Goal: Complete application form

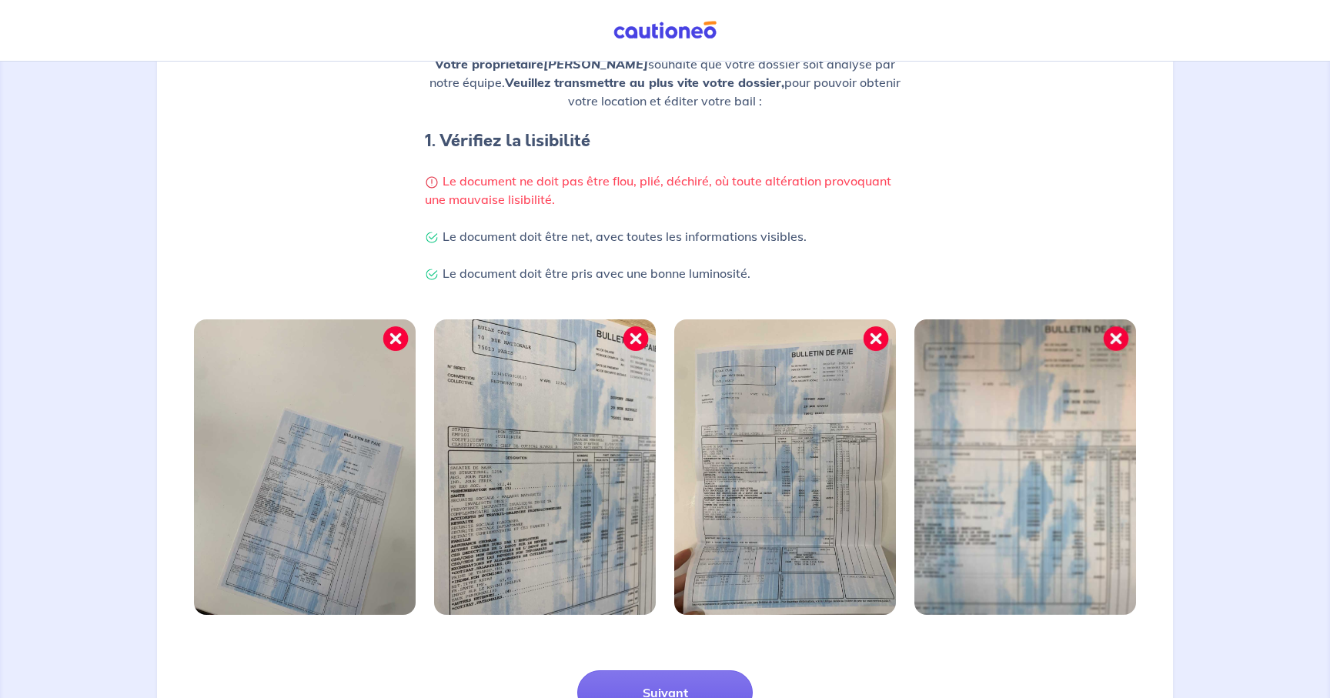
scroll to position [285, 0]
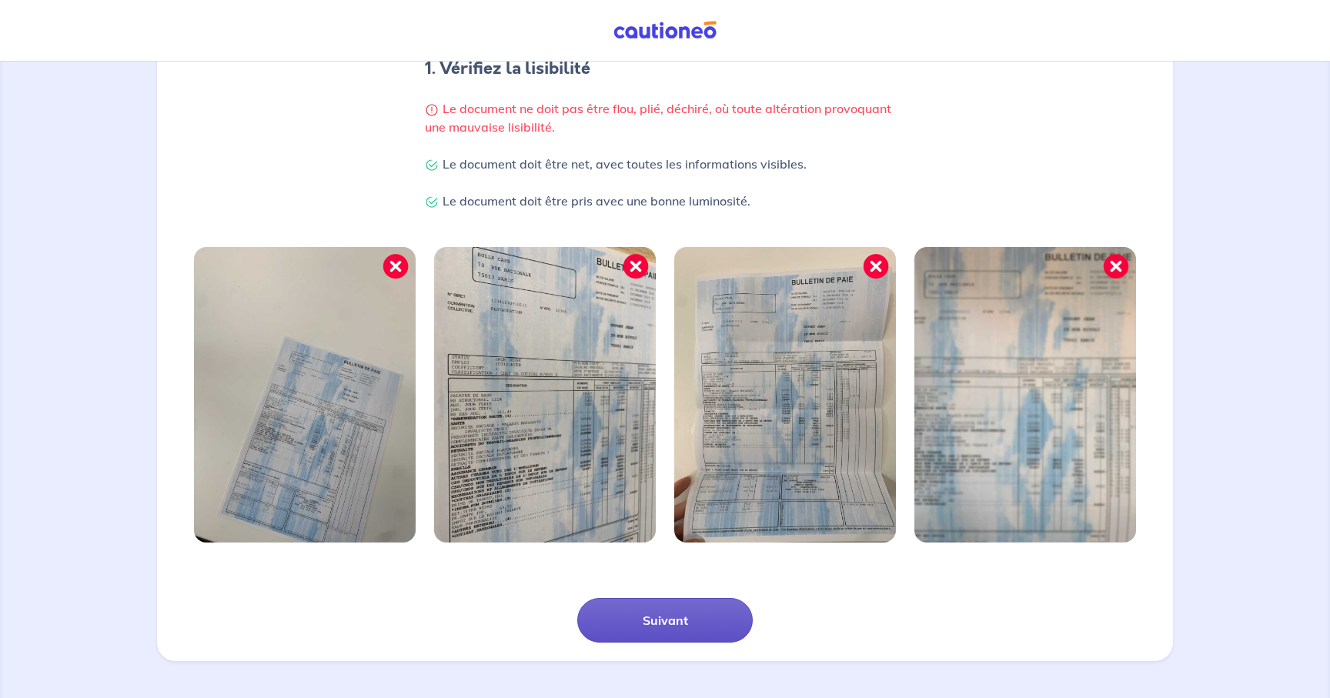
click at [635, 619] on button "Suivant" at bounding box center [664, 620] width 175 height 45
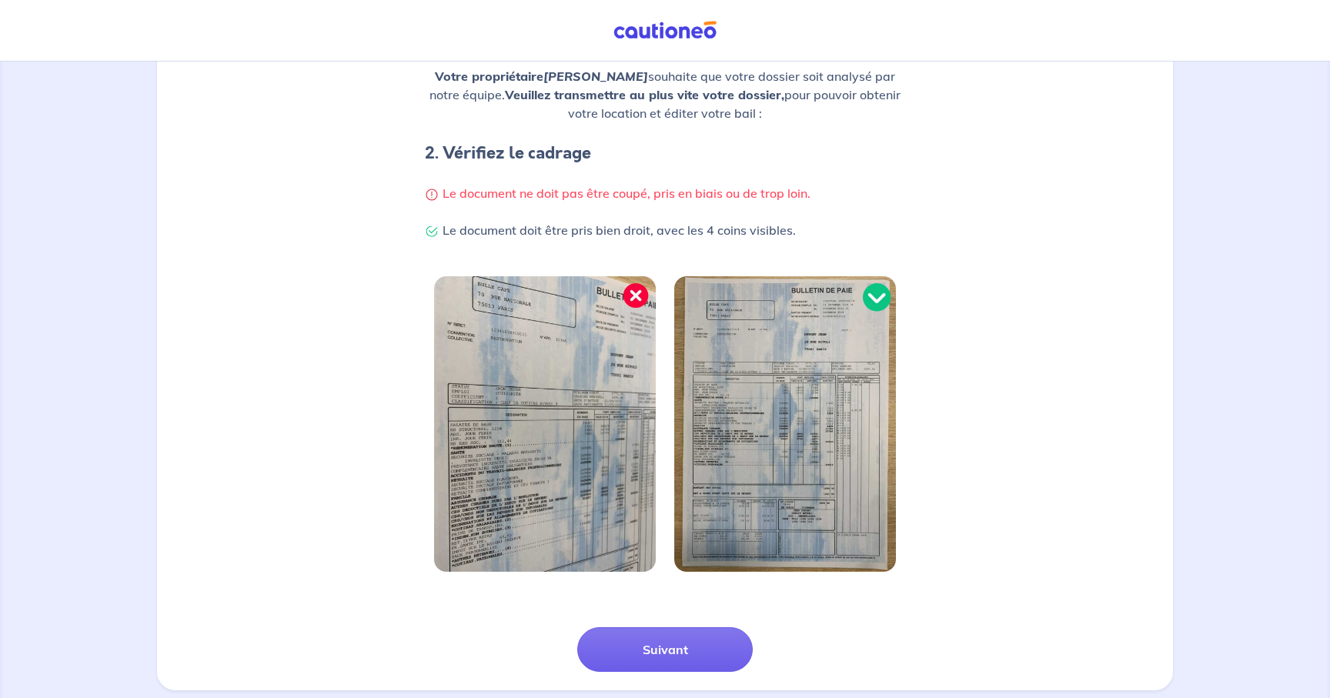
scroll to position [202, 0]
click at [714, 624] on div "Suivant" at bounding box center [664, 630] width 997 height 82
click at [708, 635] on button "Suivant" at bounding box center [664, 648] width 175 height 45
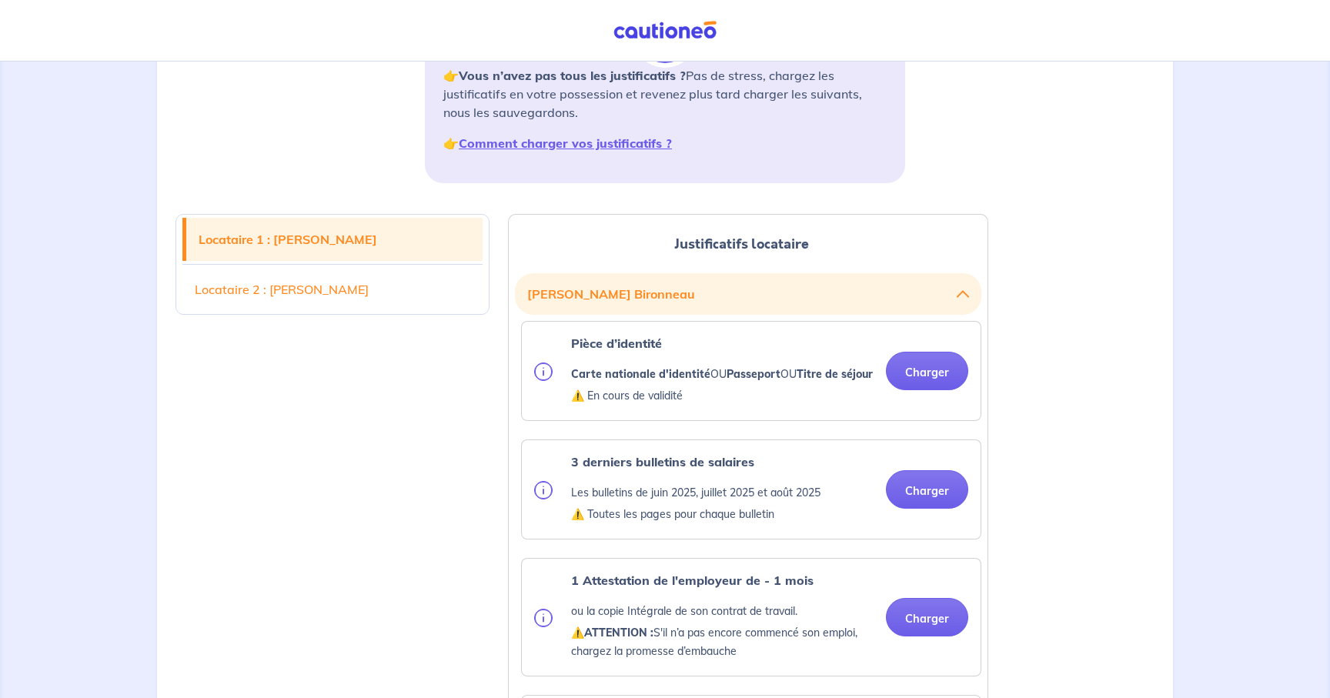
scroll to position [304, 0]
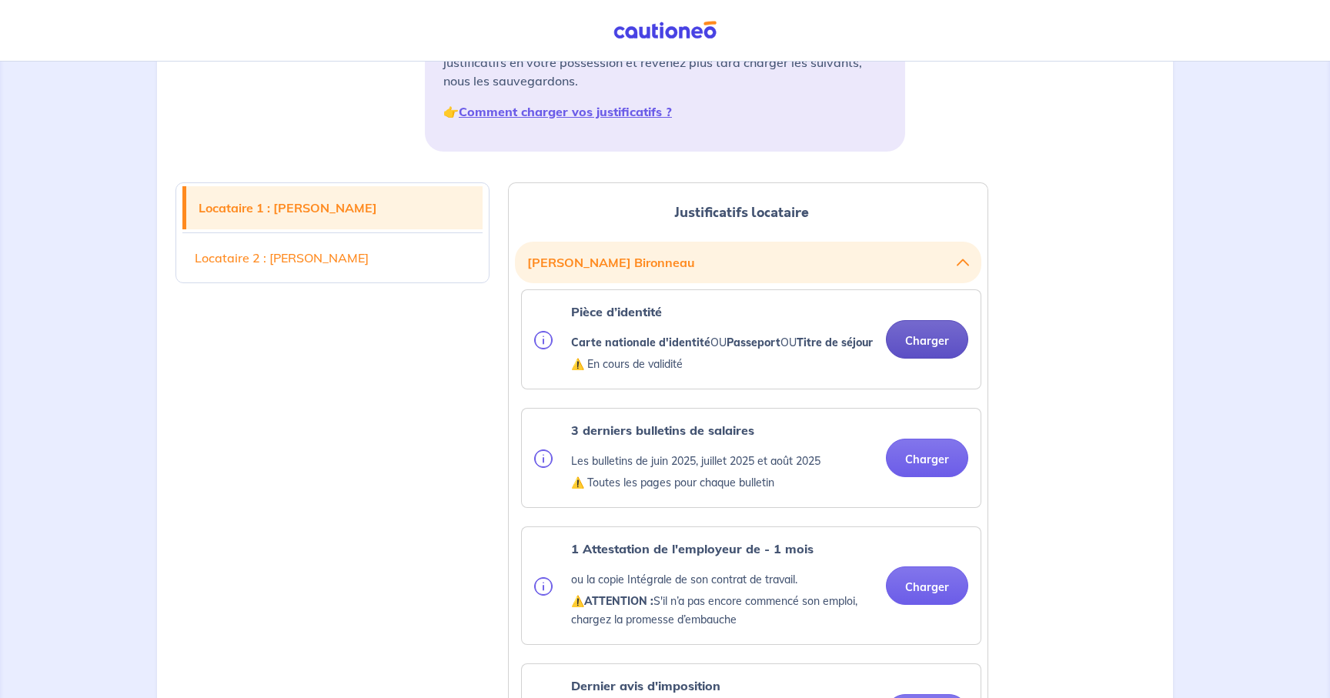
click at [942, 354] on button "Charger" at bounding box center [927, 339] width 82 height 38
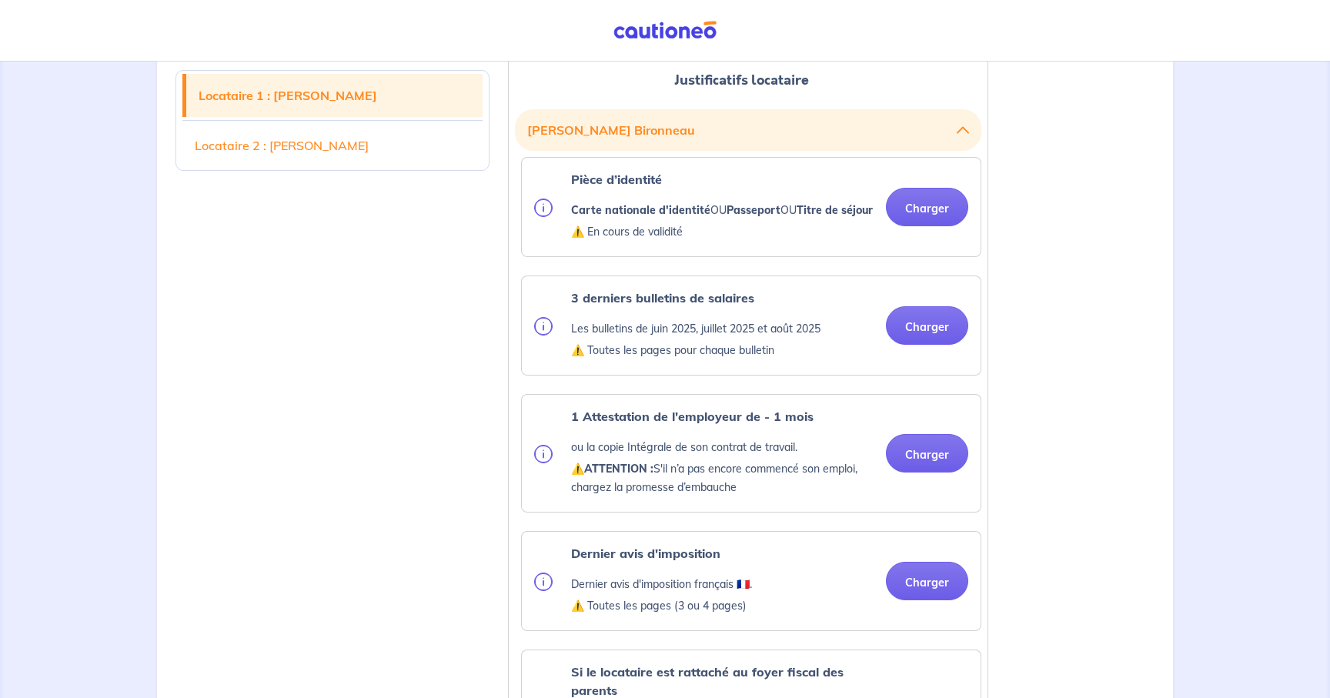
scroll to position [433, 0]
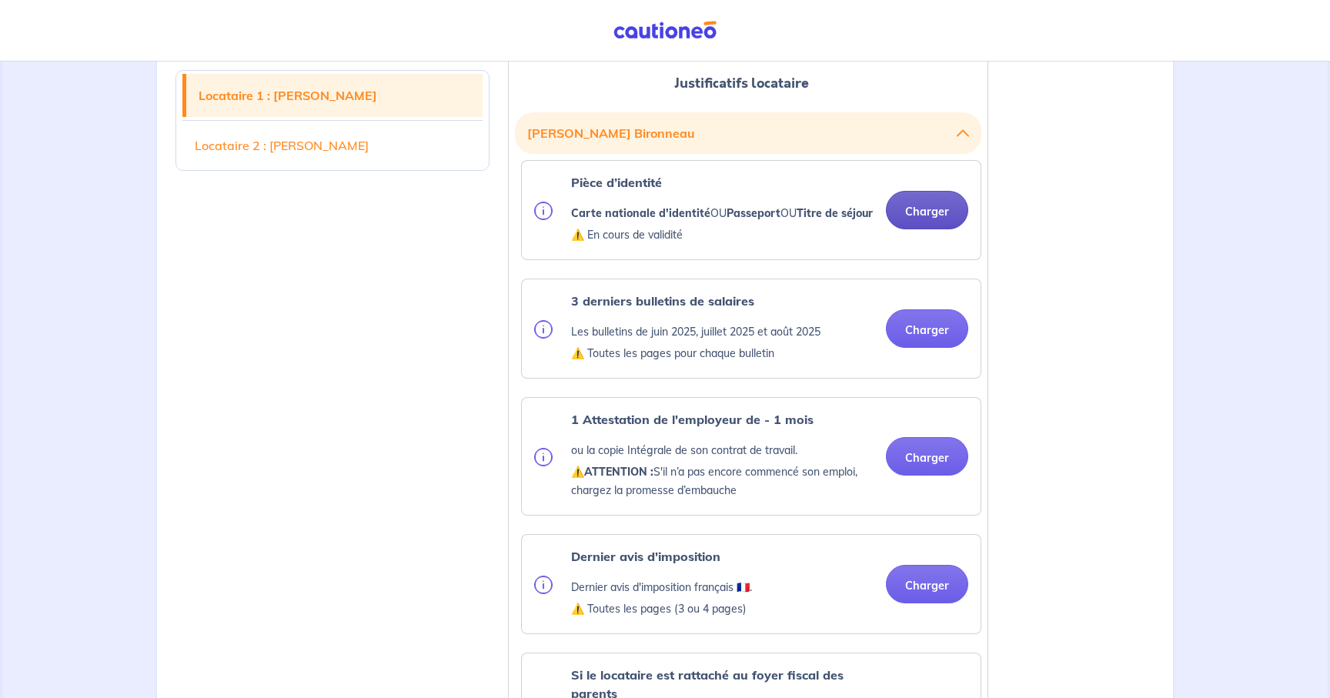
click at [928, 215] on button "Charger" at bounding box center [927, 210] width 82 height 38
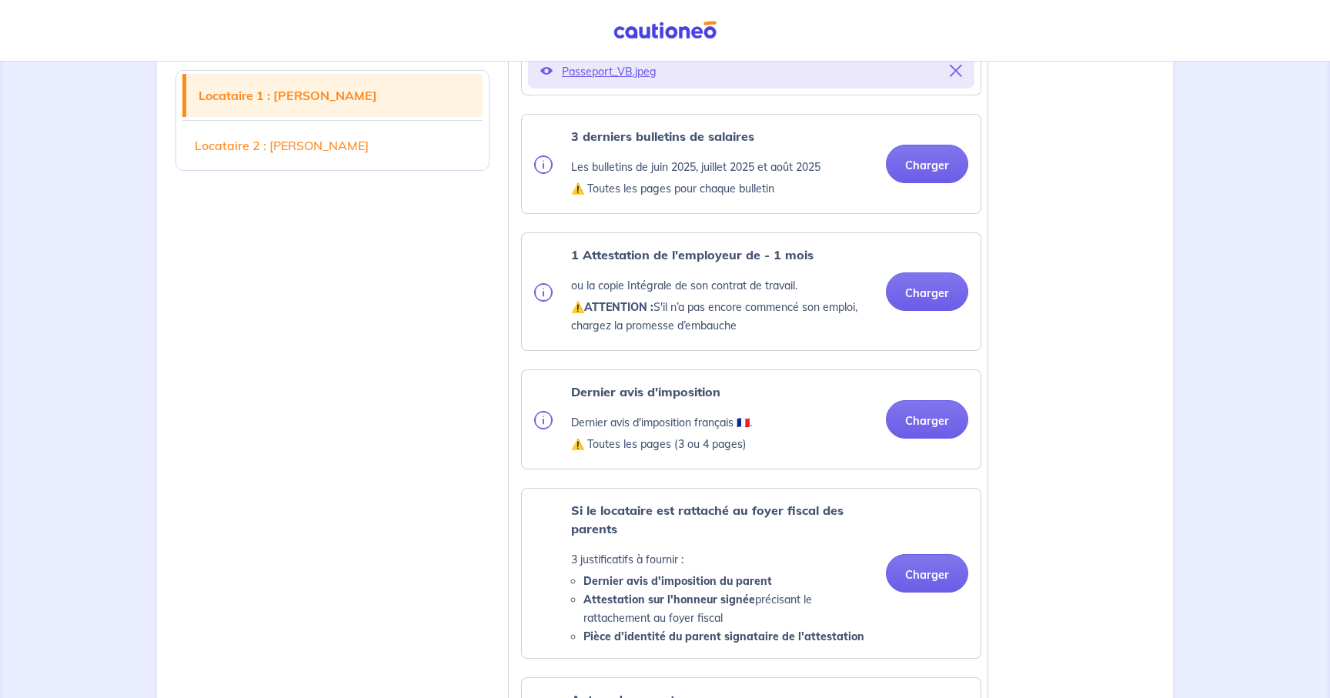
scroll to position [665, 0]
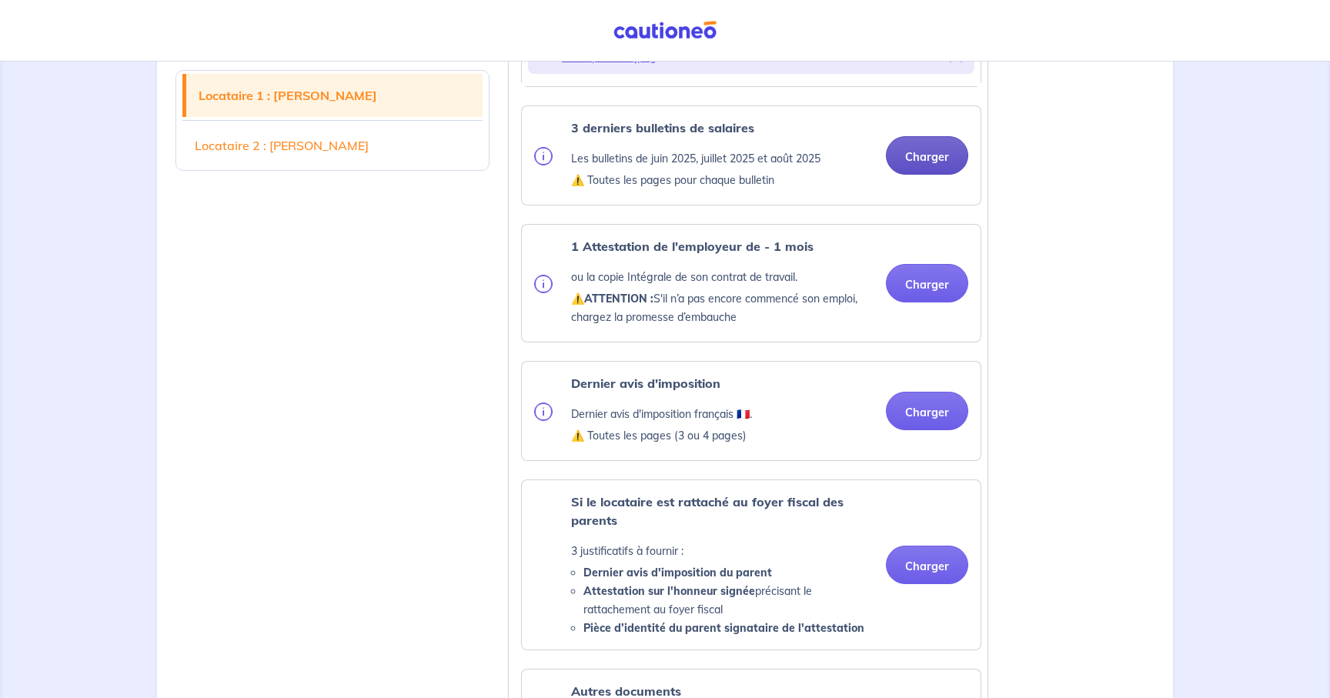
click at [904, 175] on button "Charger" at bounding box center [927, 155] width 82 height 38
click at [918, 175] on button "Charger" at bounding box center [927, 155] width 82 height 38
click at [915, 302] on button "Charger" at bounding box center [927, 283] width 82 height 38
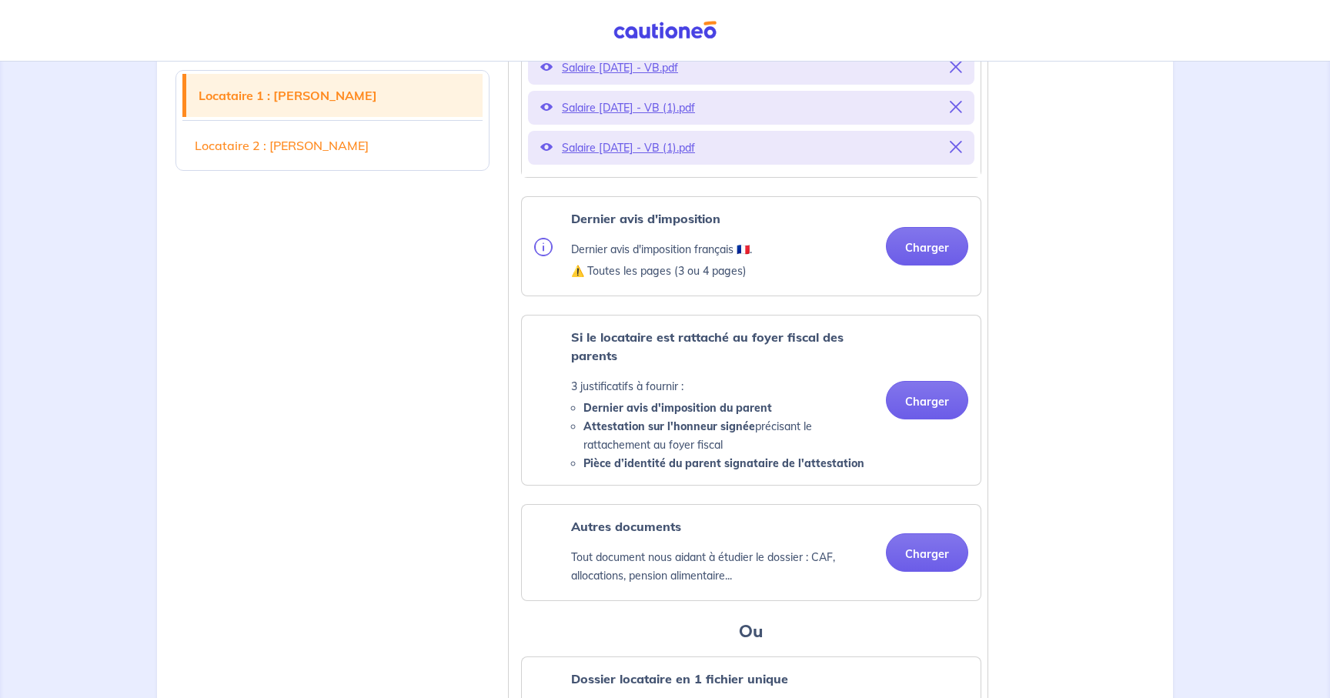
scroll to position [970, 0]
click at [923, 262] on button "Charger" at bounding box center [927, 244] width 82 height 38
click at [939, 252] on button "Charger" at bounding box center [927, 244] width 82 height 38
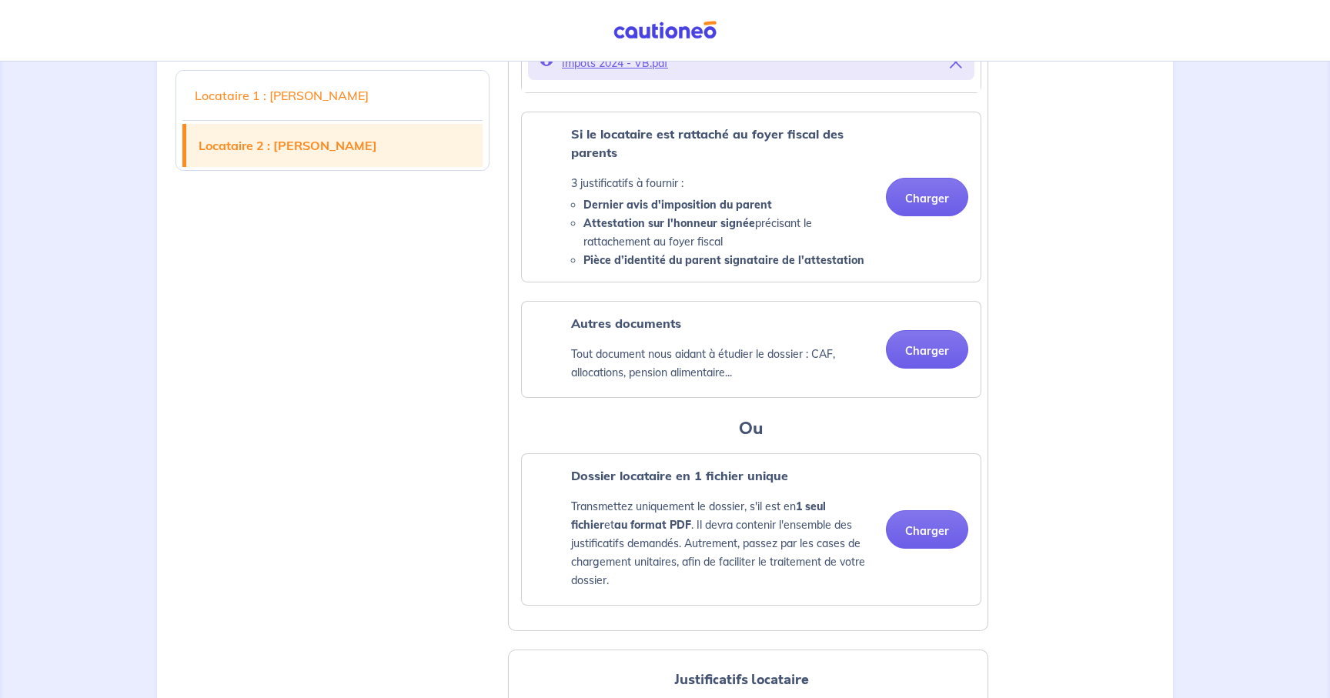
scroll to position [1234, 0]
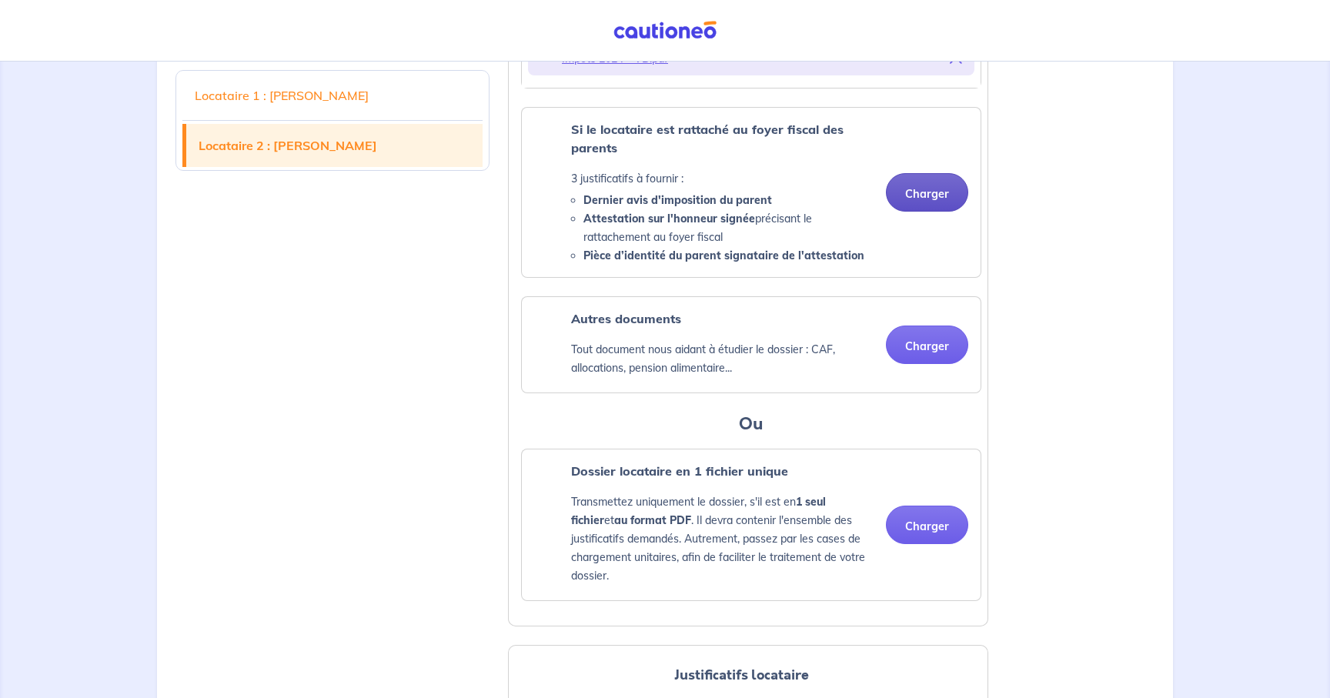
click at [903, 212] on button "Charger" at bounding box center [927, 192] width 82 height 38
click at [928, 212] on button "Charger" at bounding box center [927, 192] width 82 height 38
click at [922, 209] on button "Charger" at bounding box center [927, 192] width 82 height 38
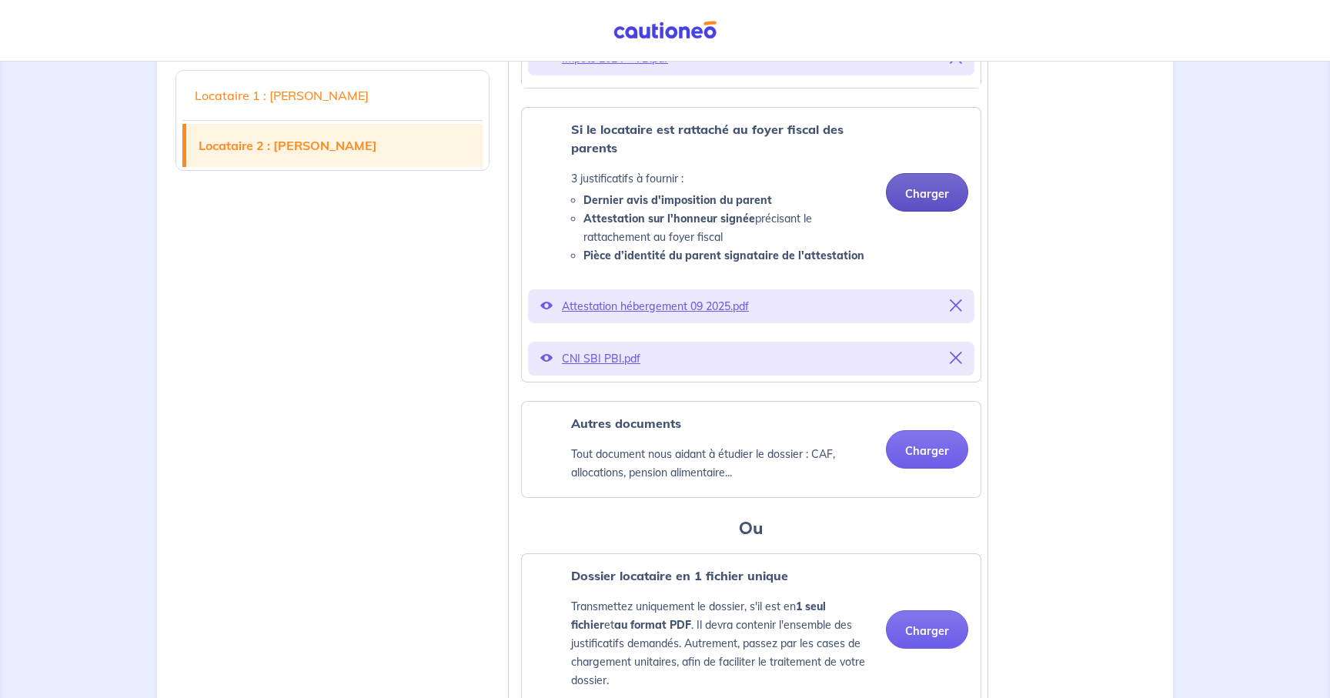
click at [943, 212] on button "Charger" at bounding box center [927, 192] width 82 height 38
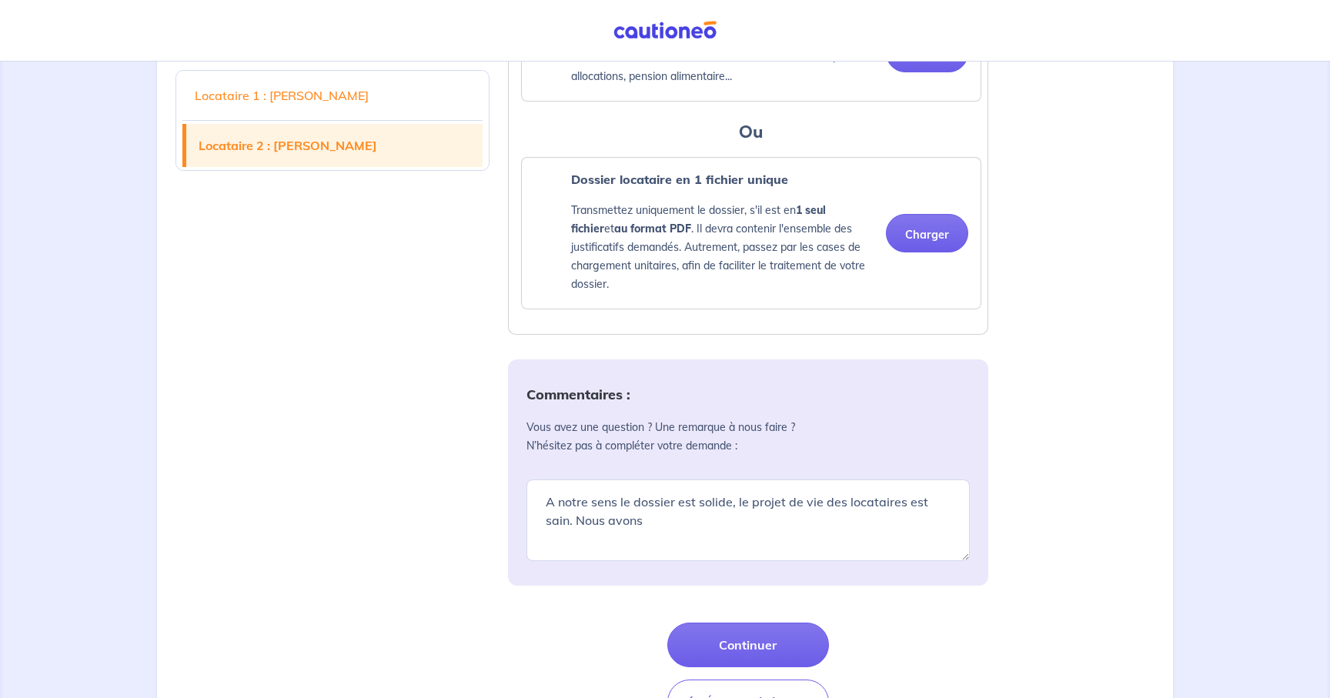
scroll to position [2902, 0]
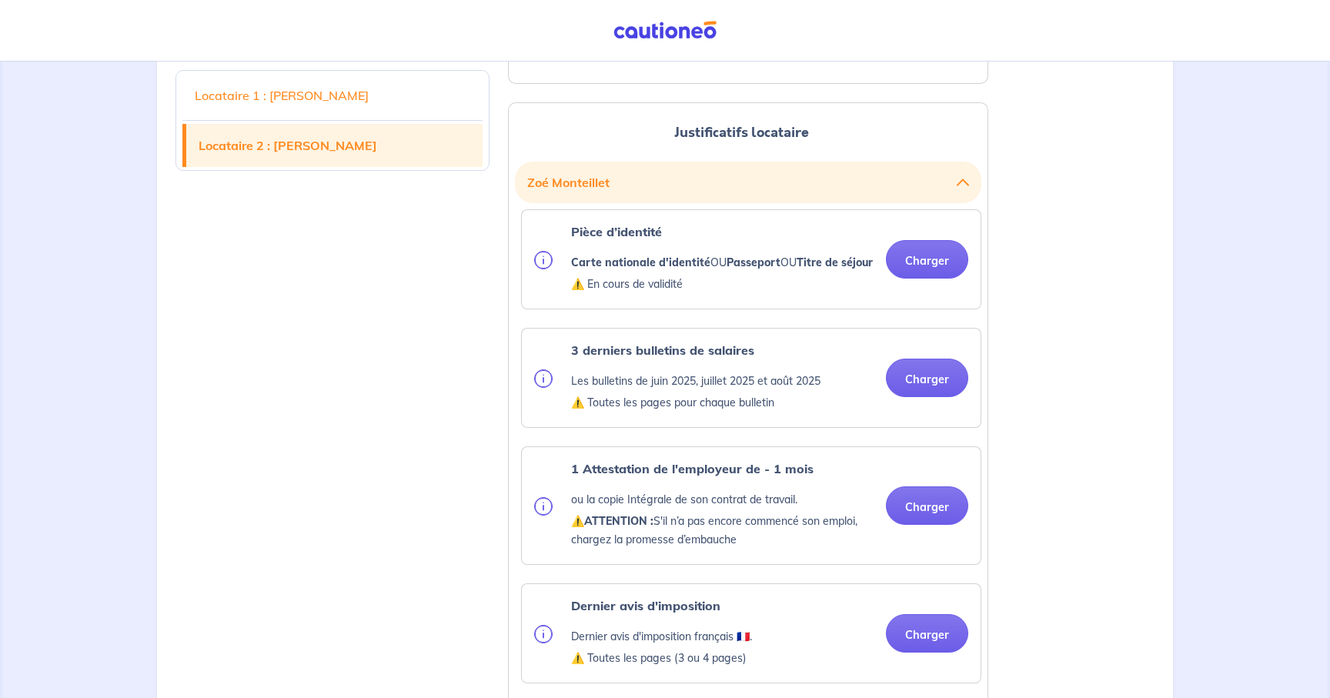
scroll to position [1973, 0]
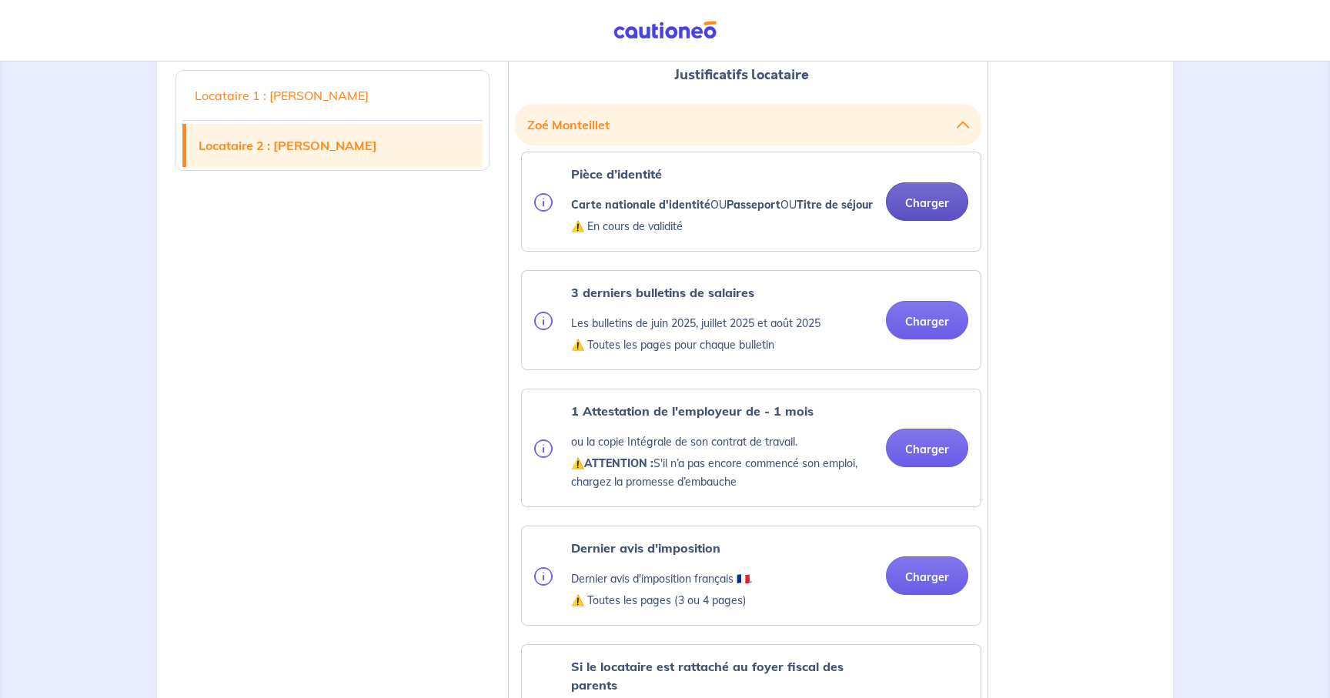
click at [894, 221] on button "Charger" at bounding box center [927, 201] width 82 height 38
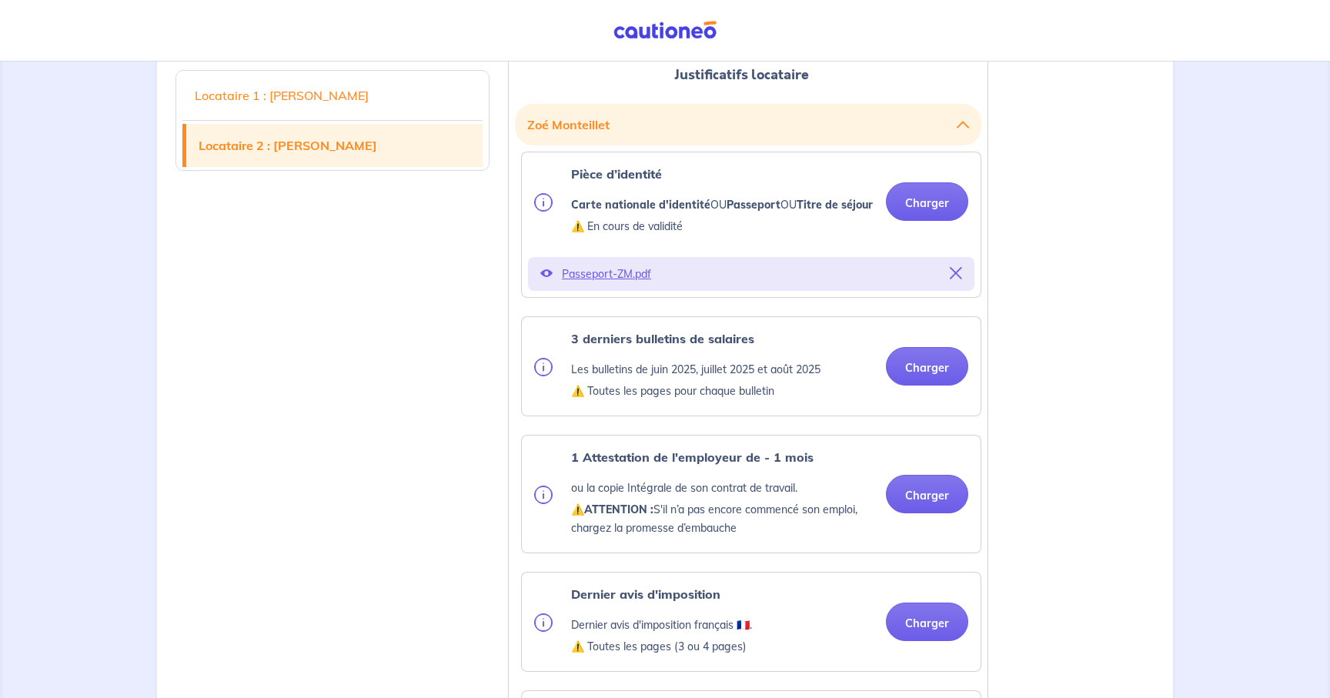
click at [1037, 411] on div "Locataire 1 : [PERSON_NAME] Locataire 2 : [PERSON_NAME] Justificatifs locataire…" at bounding box center [664, 47] width 997 height 3104
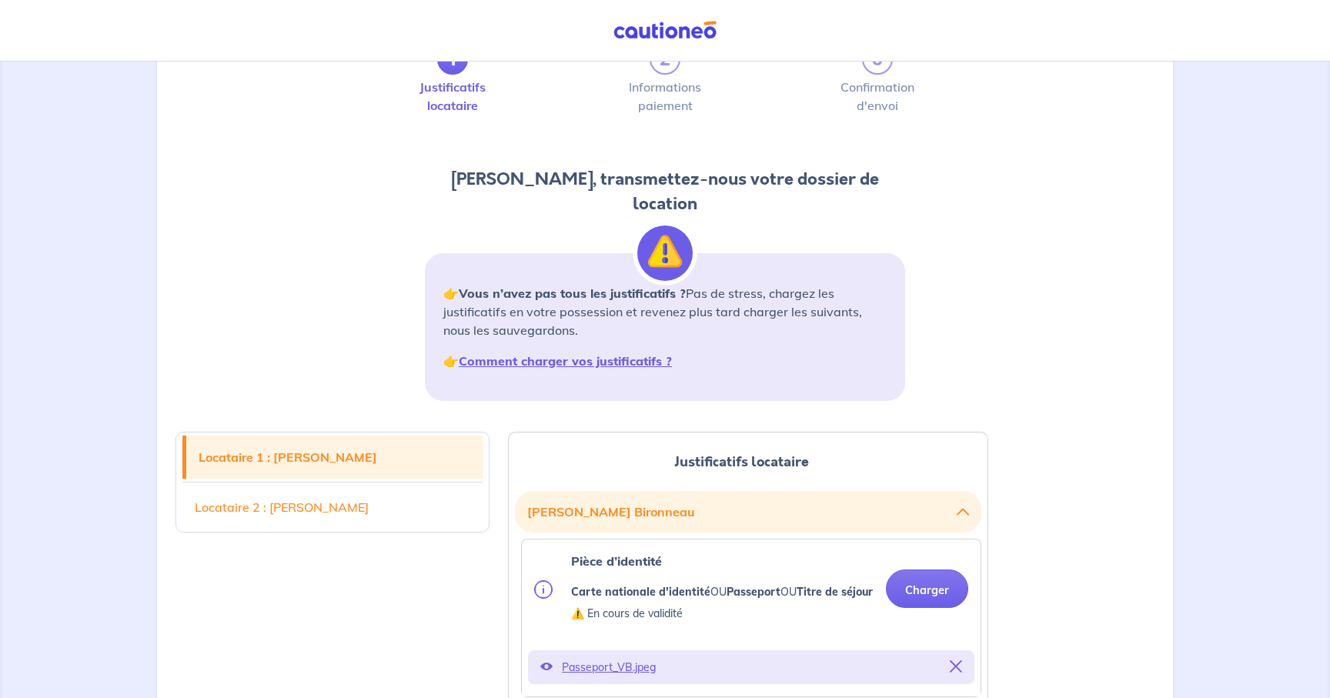
scroll to position [52, 0]
click at [970, 227] on div "1 2 3 Justificatifs locataire Informations paiement Confirmation d'envoi [PERSO…" at bounding box center [664, 230] width 997 height 369
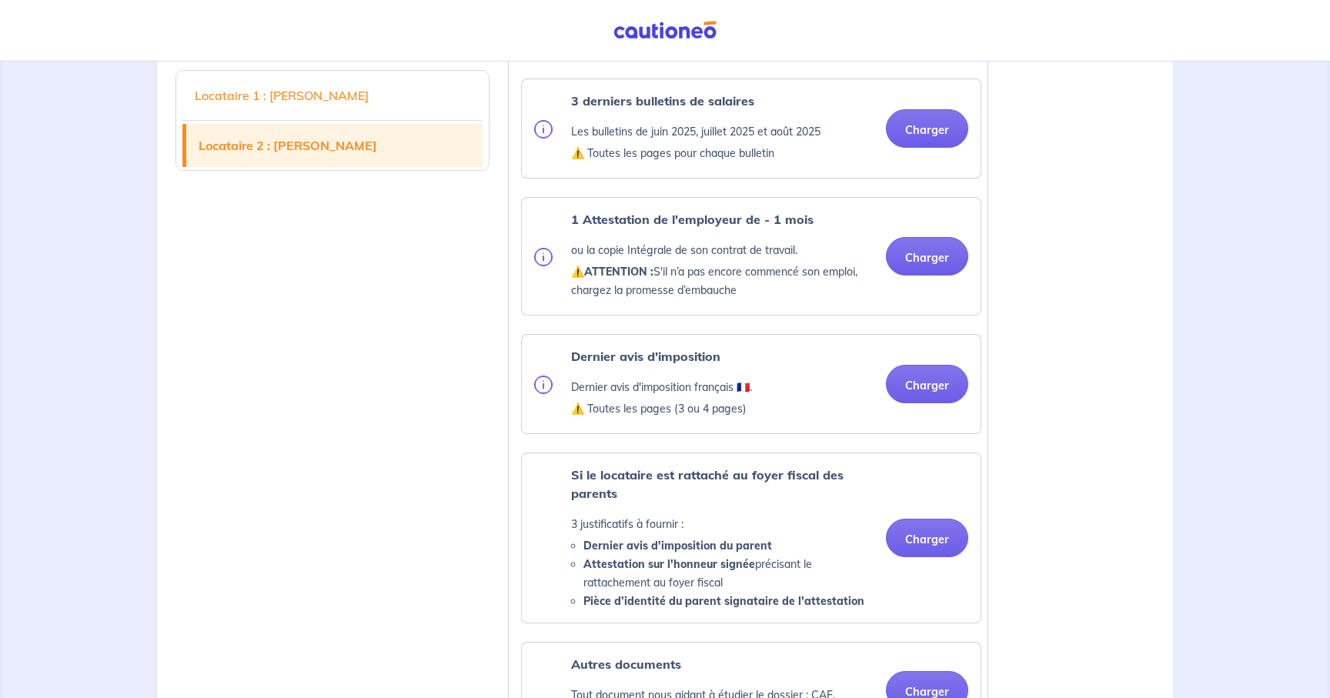
scroll to position [2234, 0]
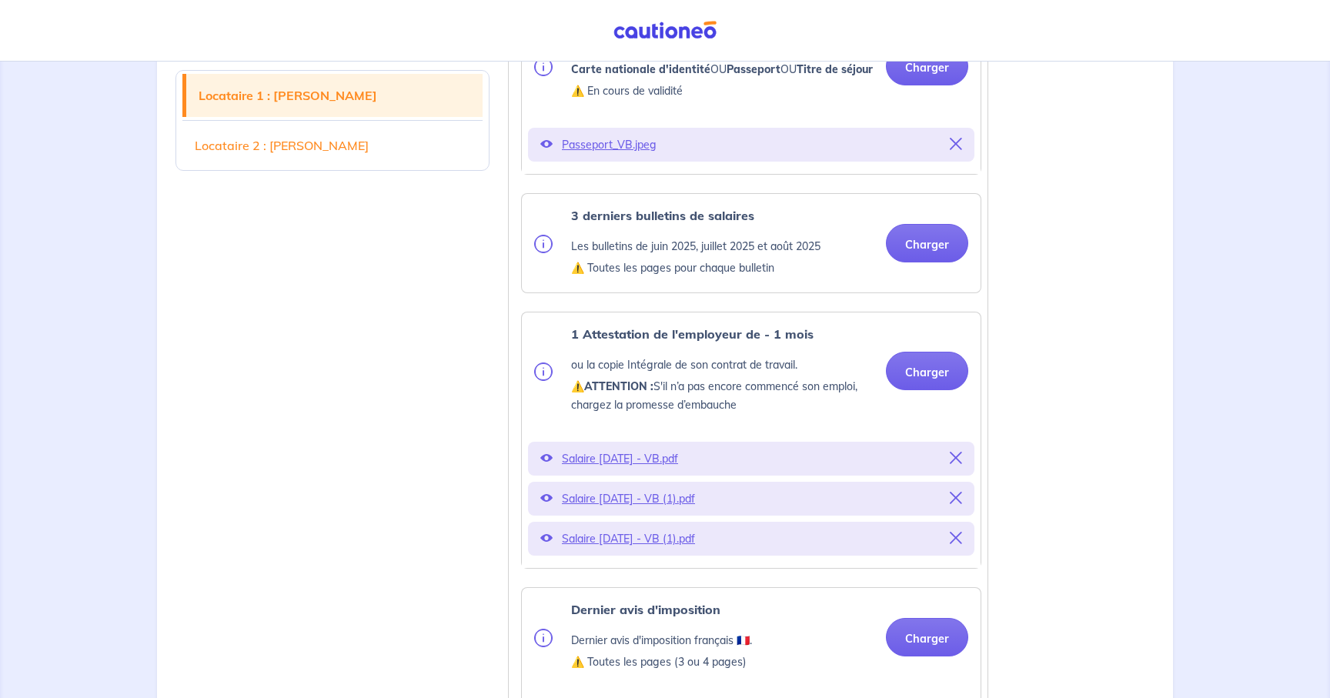
scroll to position [575, 0]
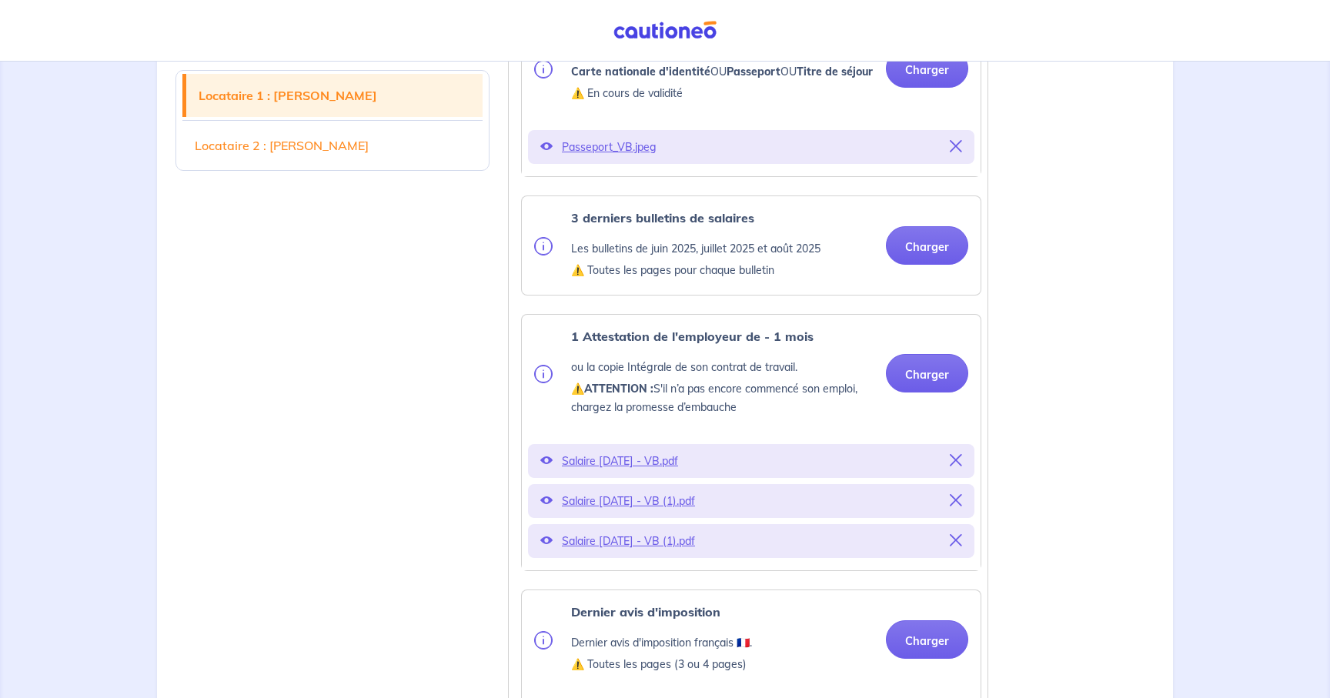
click at [960, 466] on icon at bounding box center [956, 460] width 12 height 12
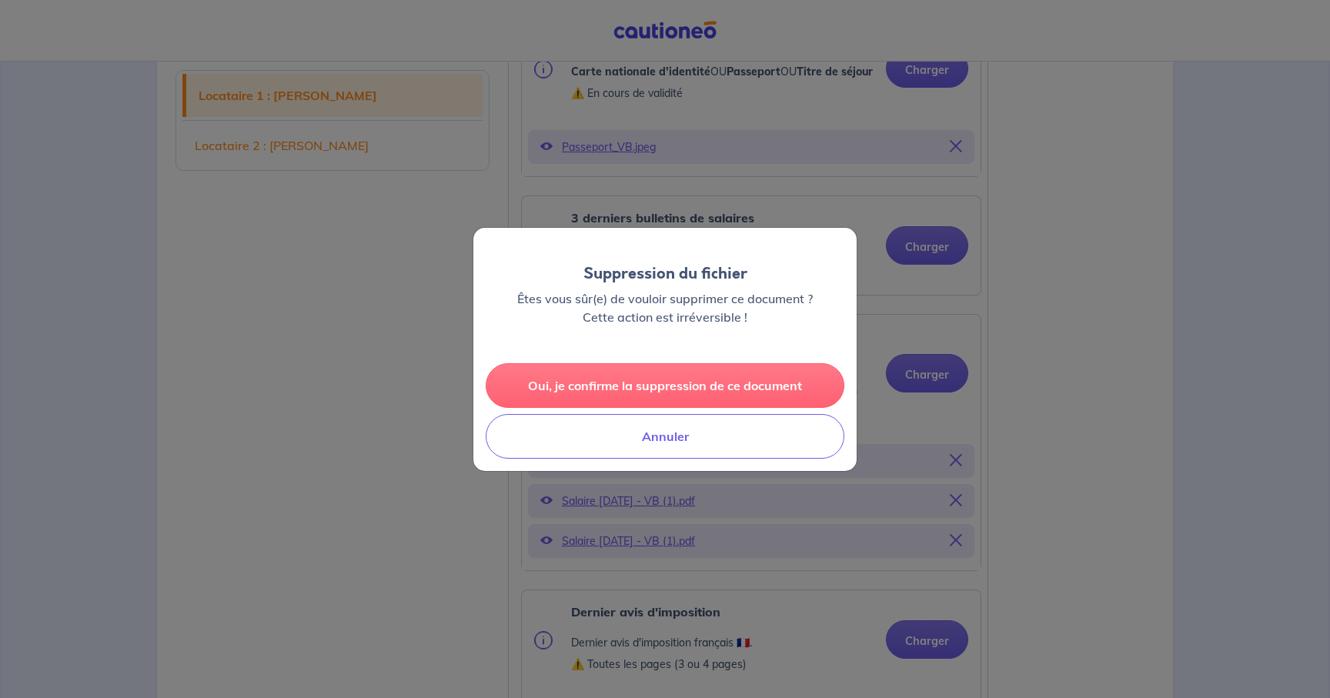
click at [809, 393] on button "Oui, je confirme la suppression de ce document" at bounding box center [665, 385] width 359 height 45
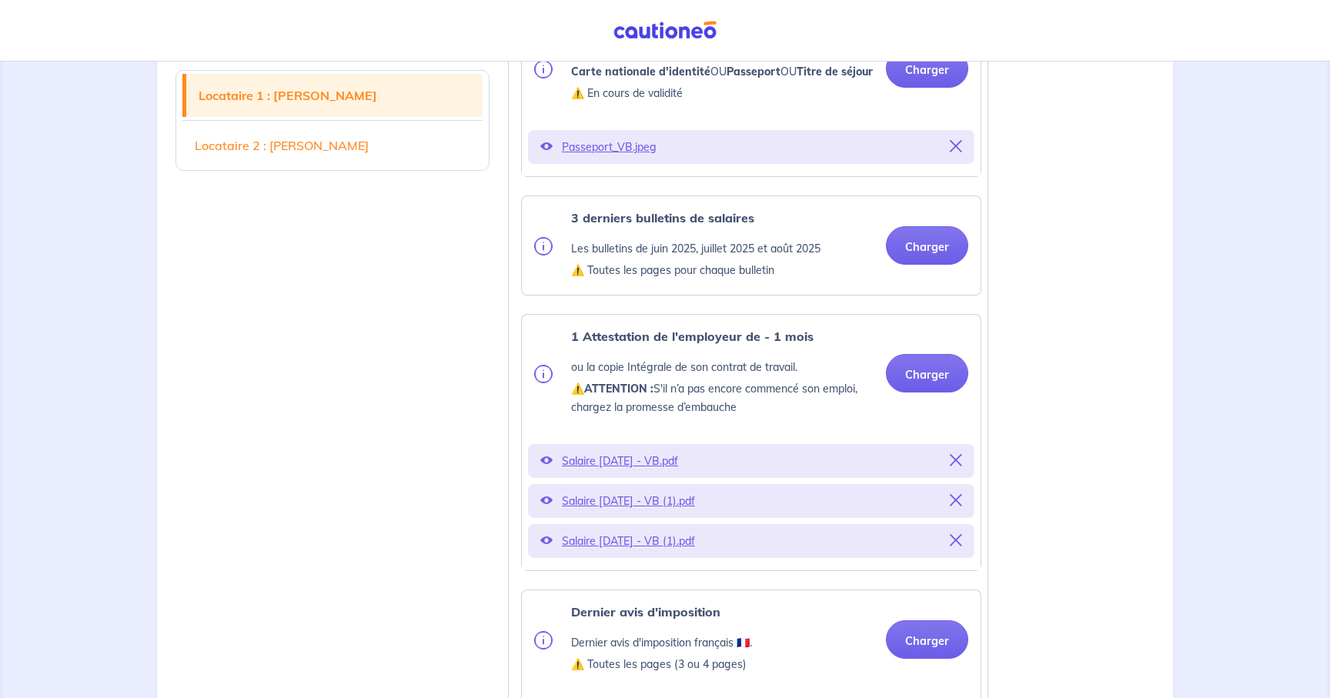
click at [955, 466] on icon at bounding box center [956, 460] width 12 height 12
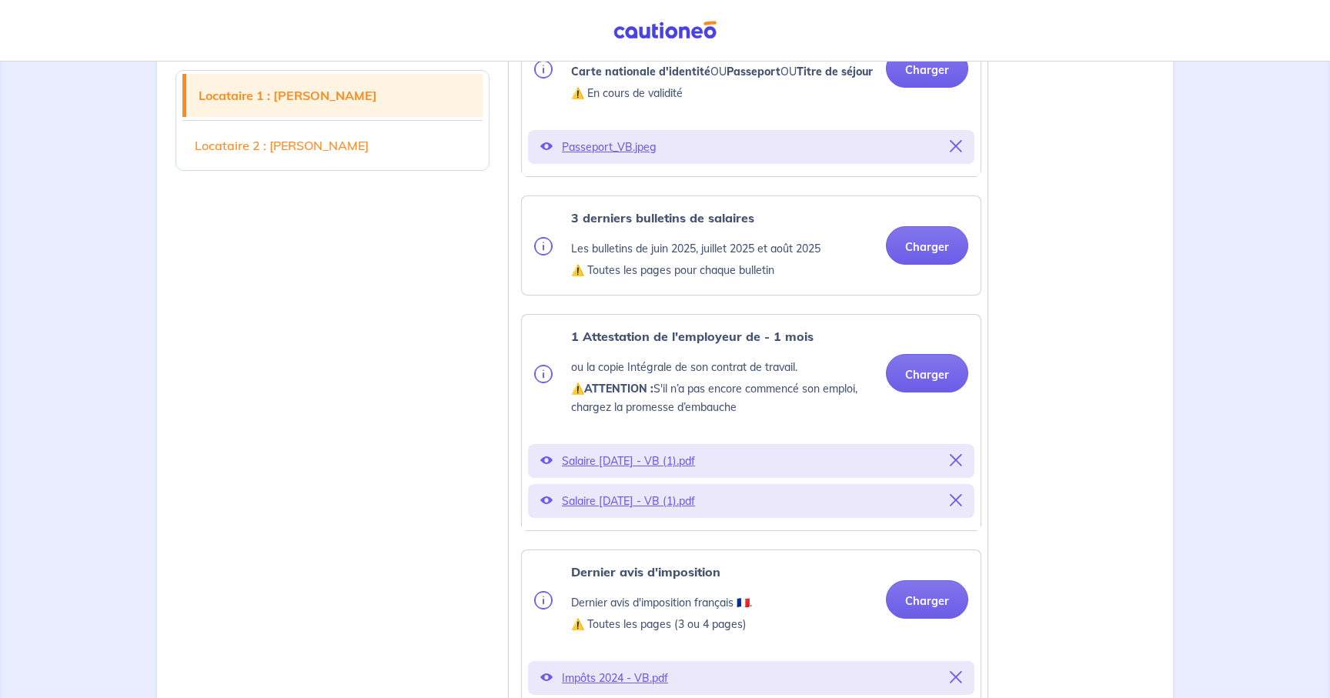
click at [950, 467] on div "Salaire [DATE] - VB (1).pdf" at bounding box center [751, 461] width 446 height 34
click at [955, 466] on icon at bounding box center [956, 460] width 12 height 12
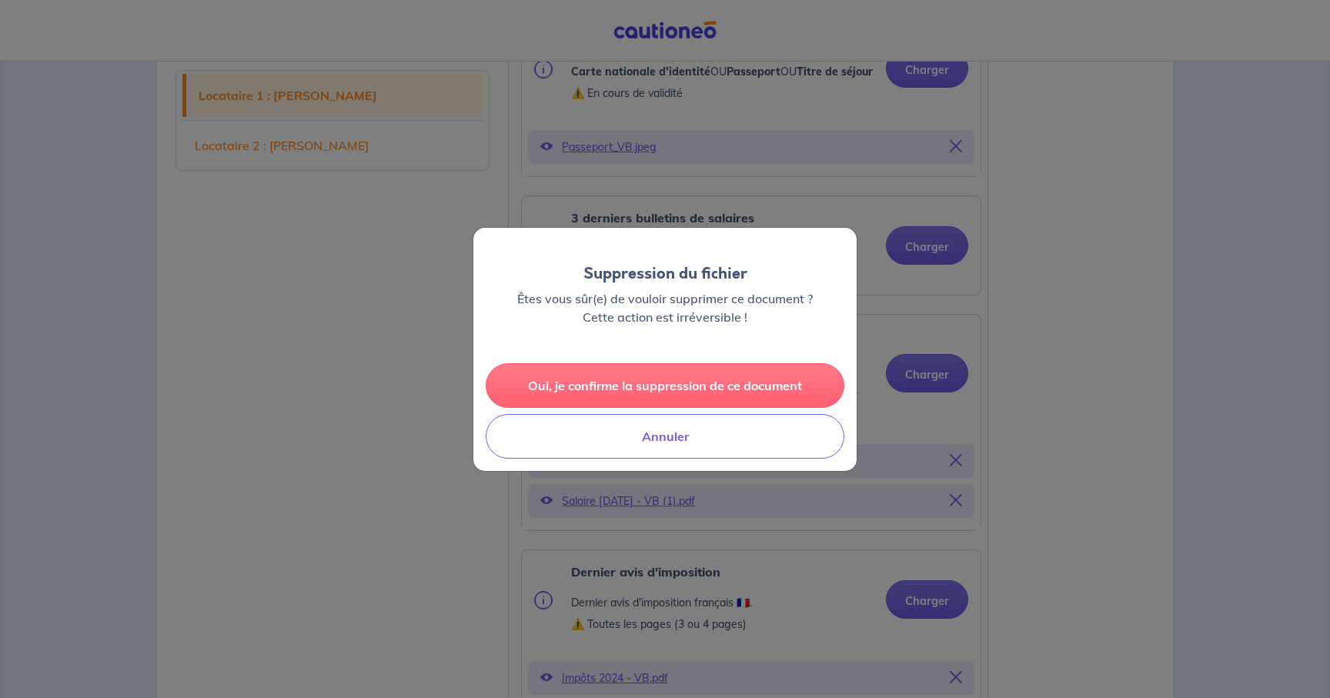
click at [798, 374] on button "Oui, je confirme la suppression de ce document" at bounding box center [665, 385] width 359 height 45
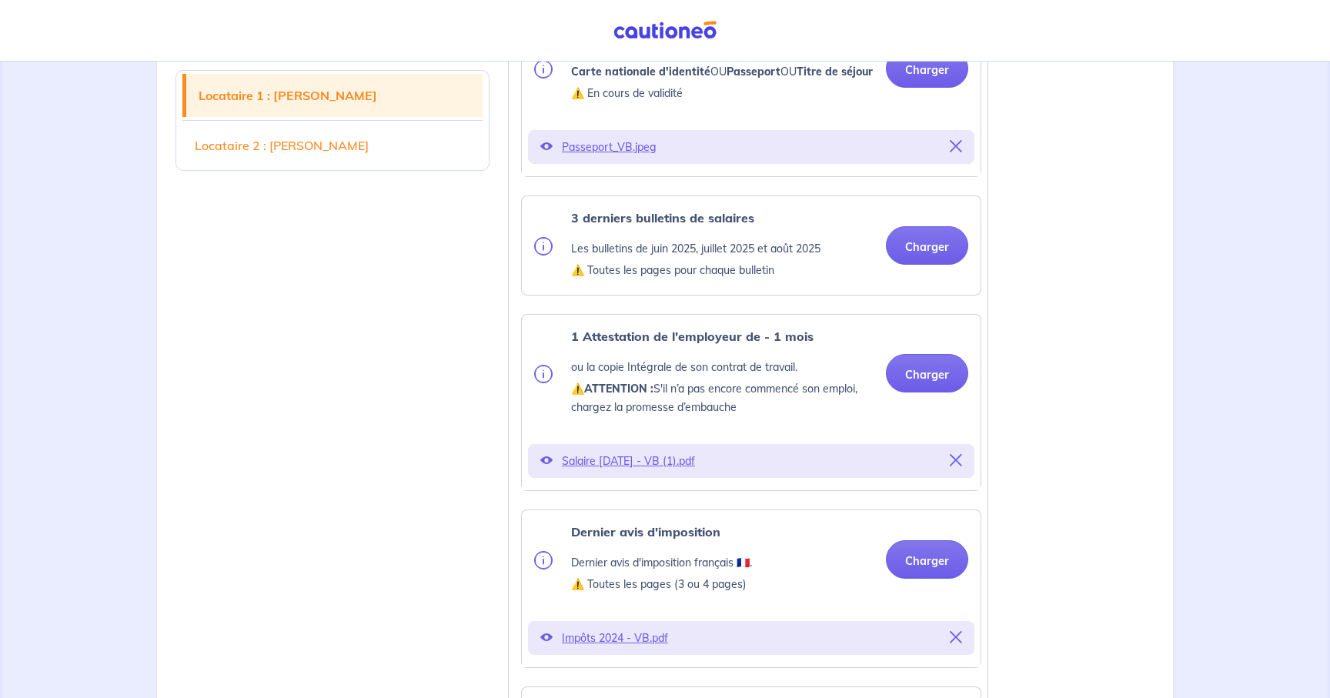
click at [958, 466] on icon at bounding box center [956, 460] width 12 height 12
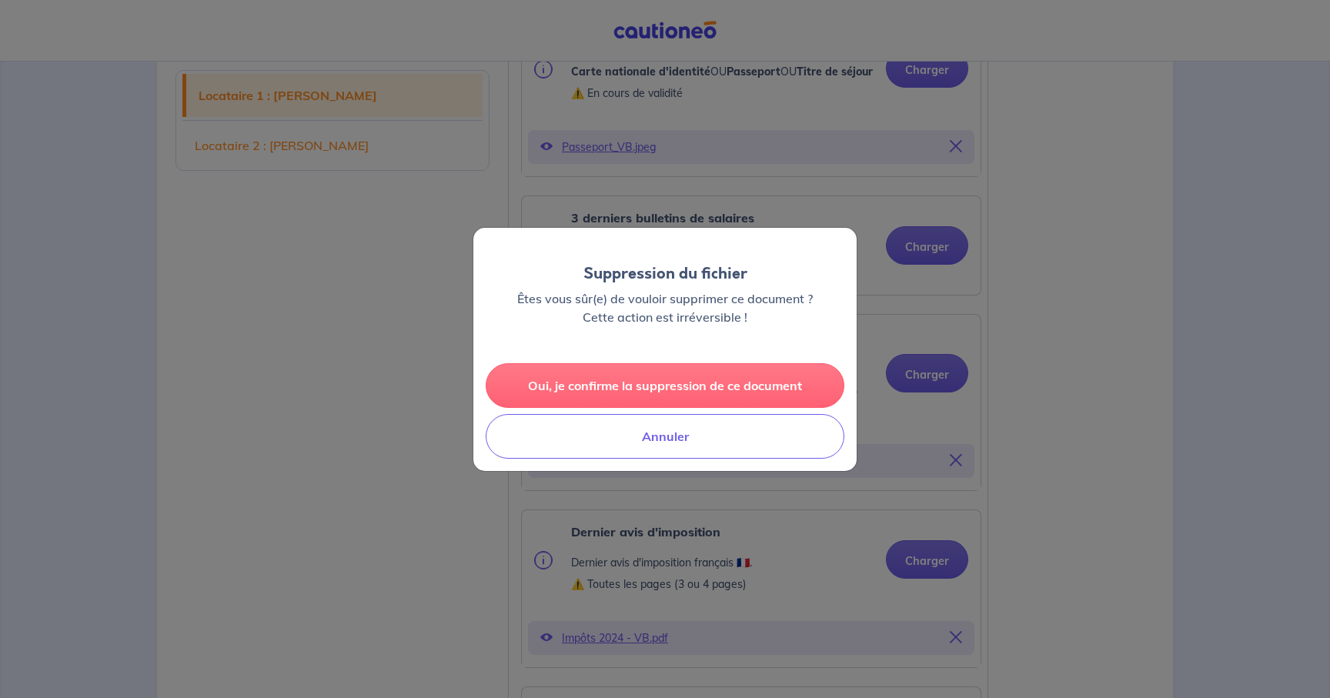
click at [821, 388] on button "Oui, je confirme la suppression de ce document" at bounding box center [665, 385] width 359 height 45
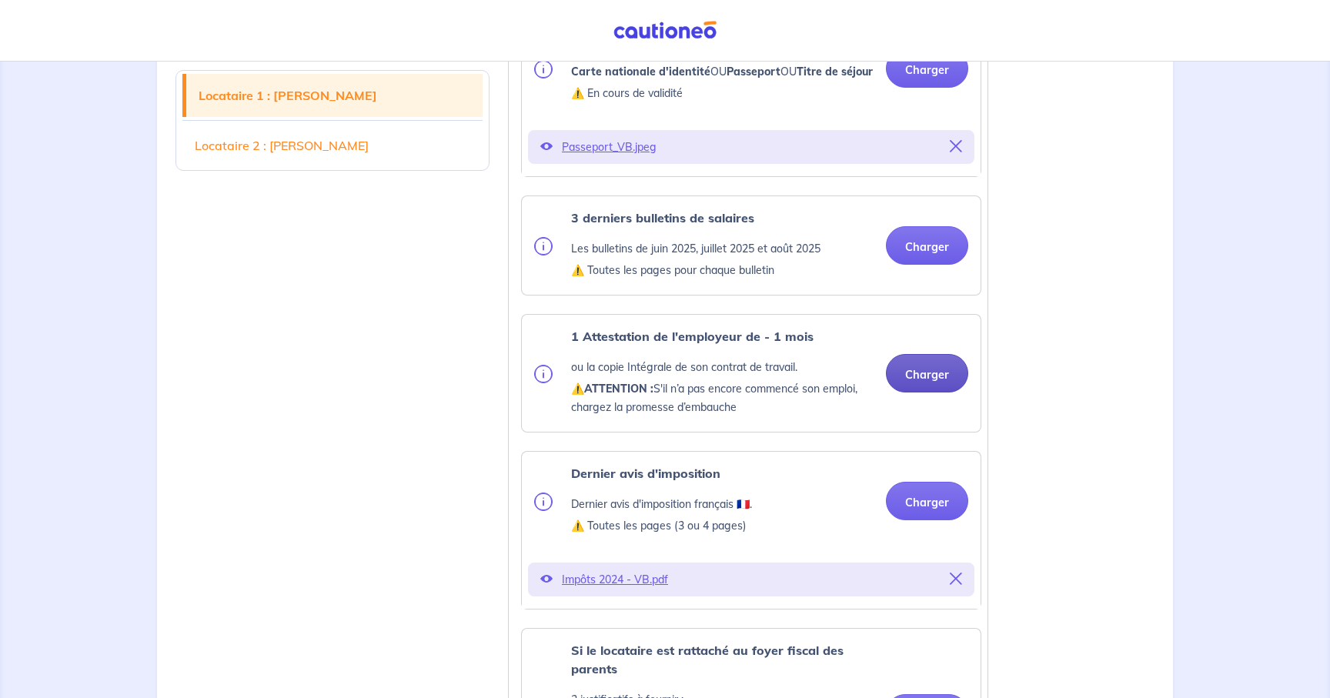
click at [933, 392] on button "Charger" at bounding box center [927, 373] width 82 height 38
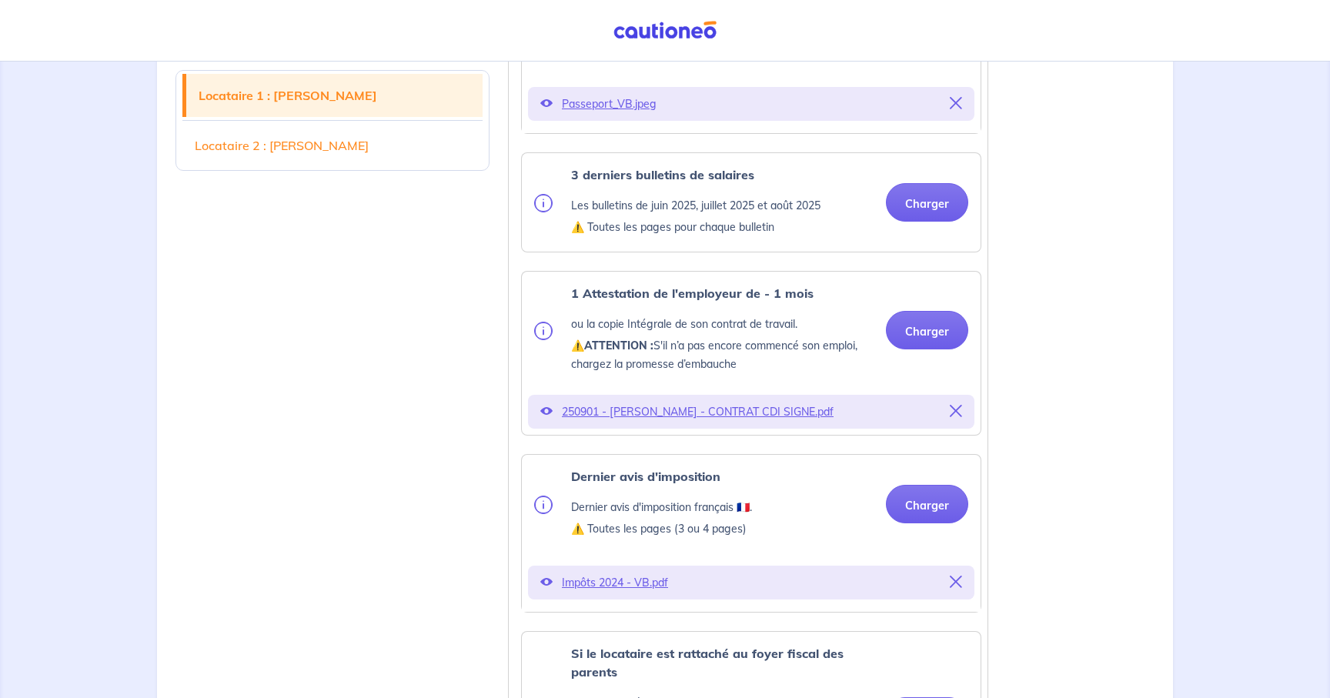
scroll to position [620, 0]
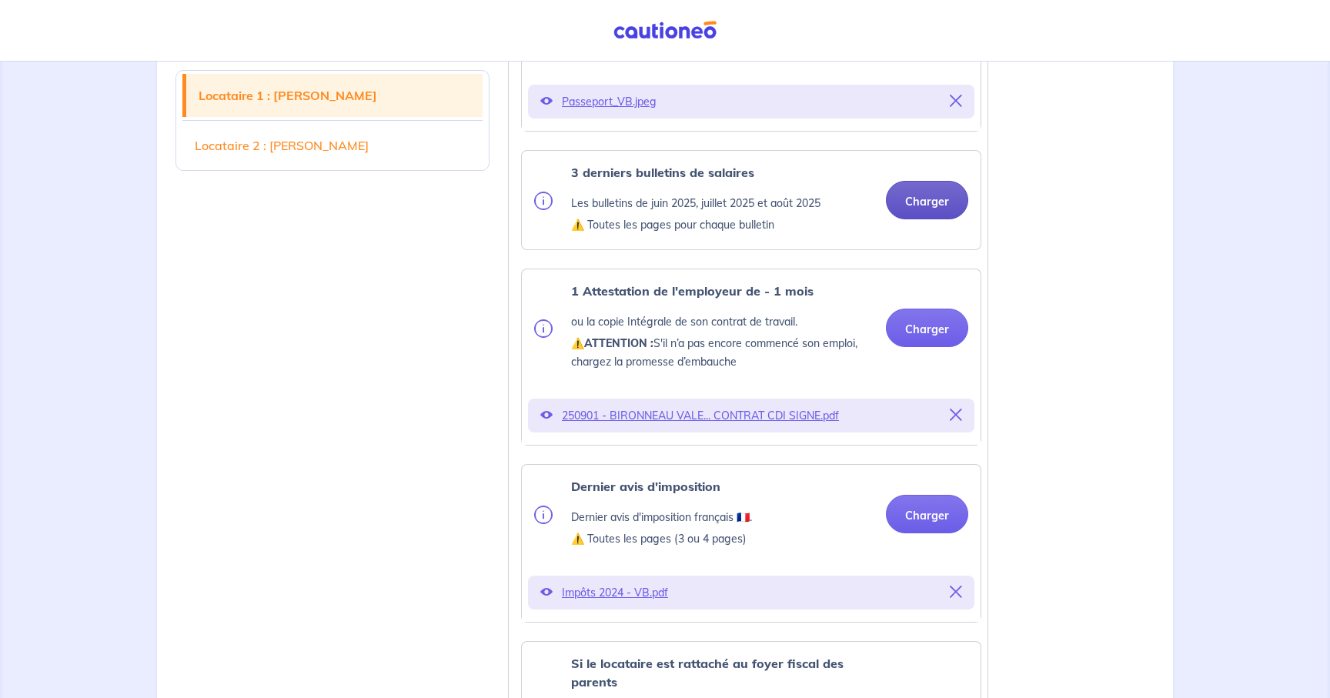
click at [933, 219] on button "Charger" at bounding box center [927, 200] width 82 height 38
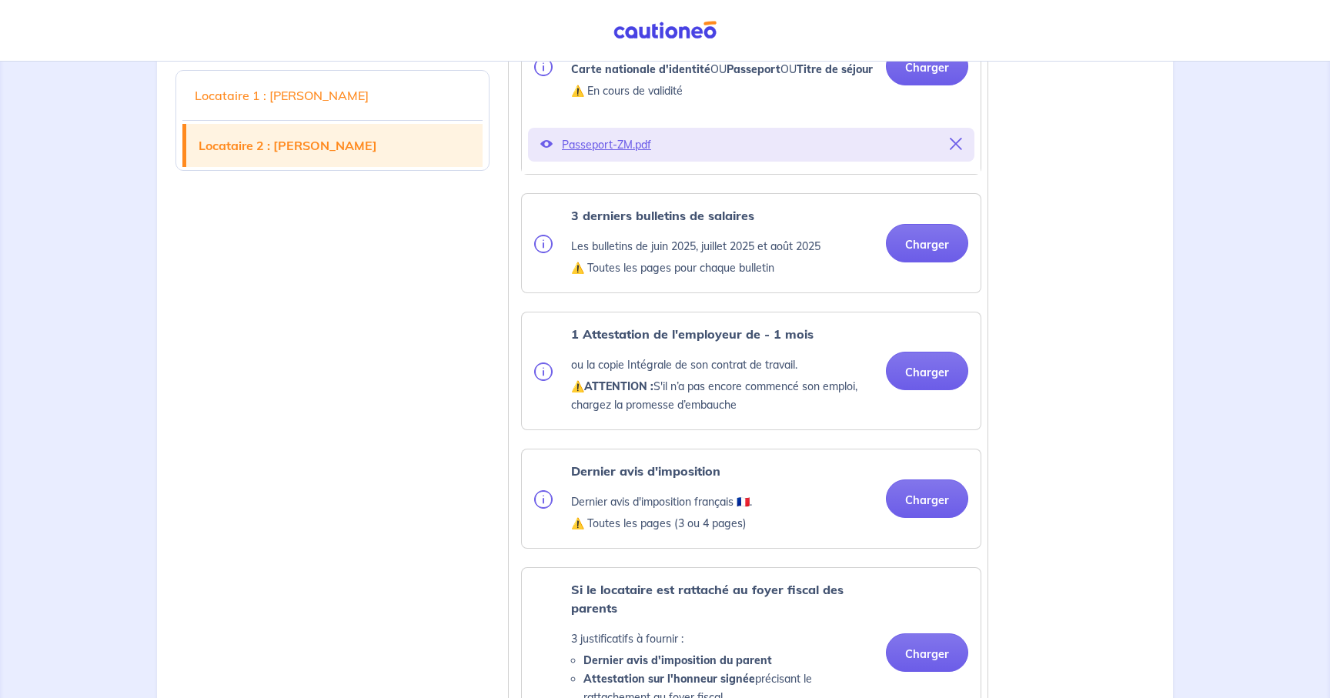
scroll to position [2181, 0]
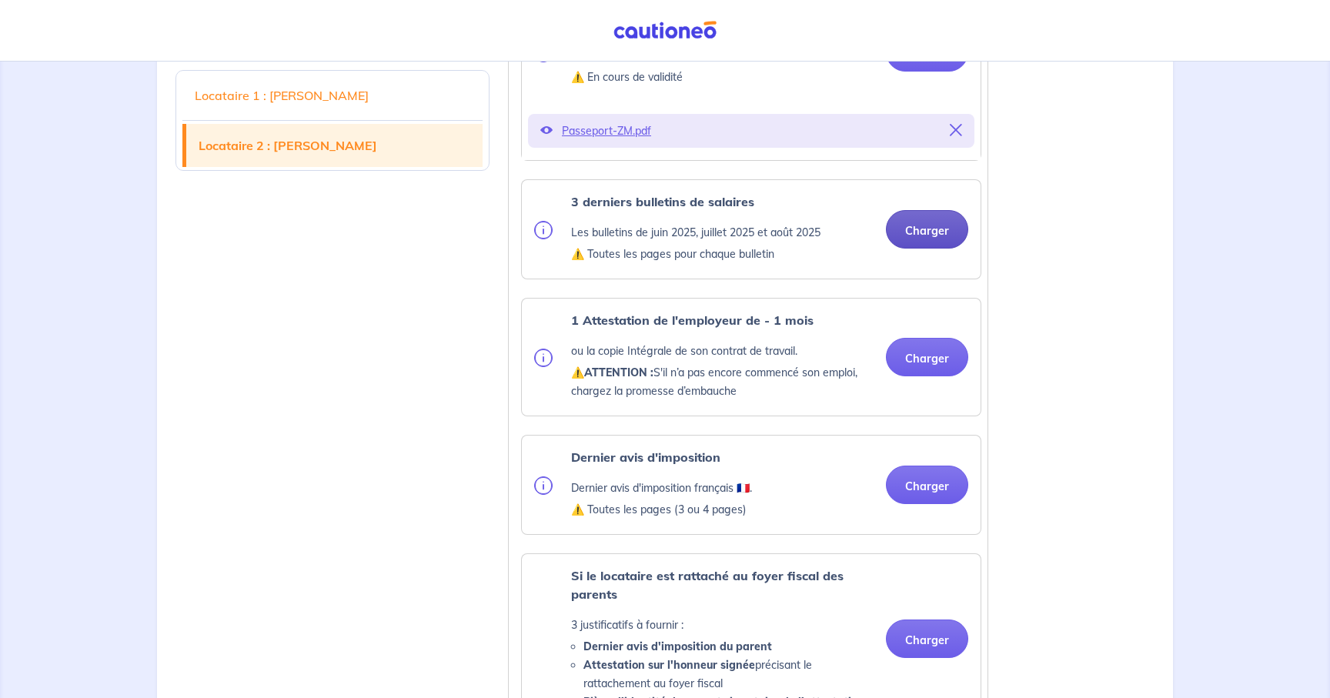
click at [928, 249] on button "Charger" at bounding box center [927, 229] width 82 height 38
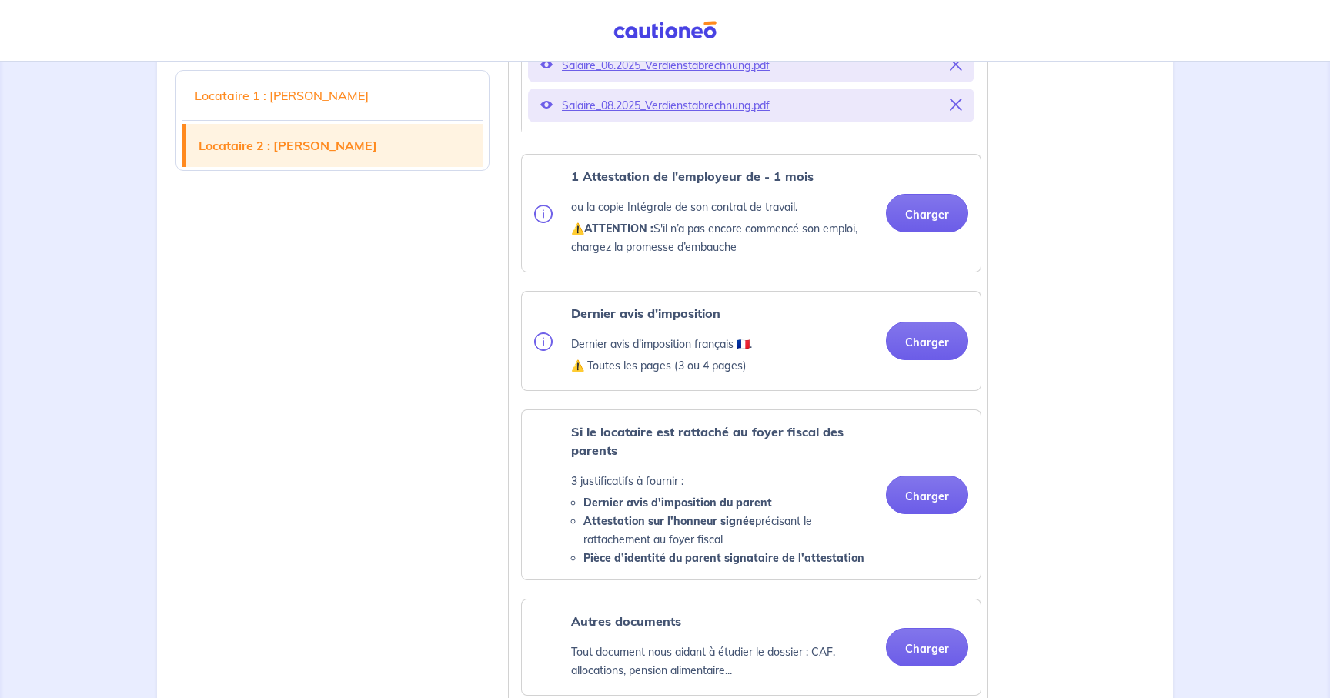
scroll to position [2521, 0]
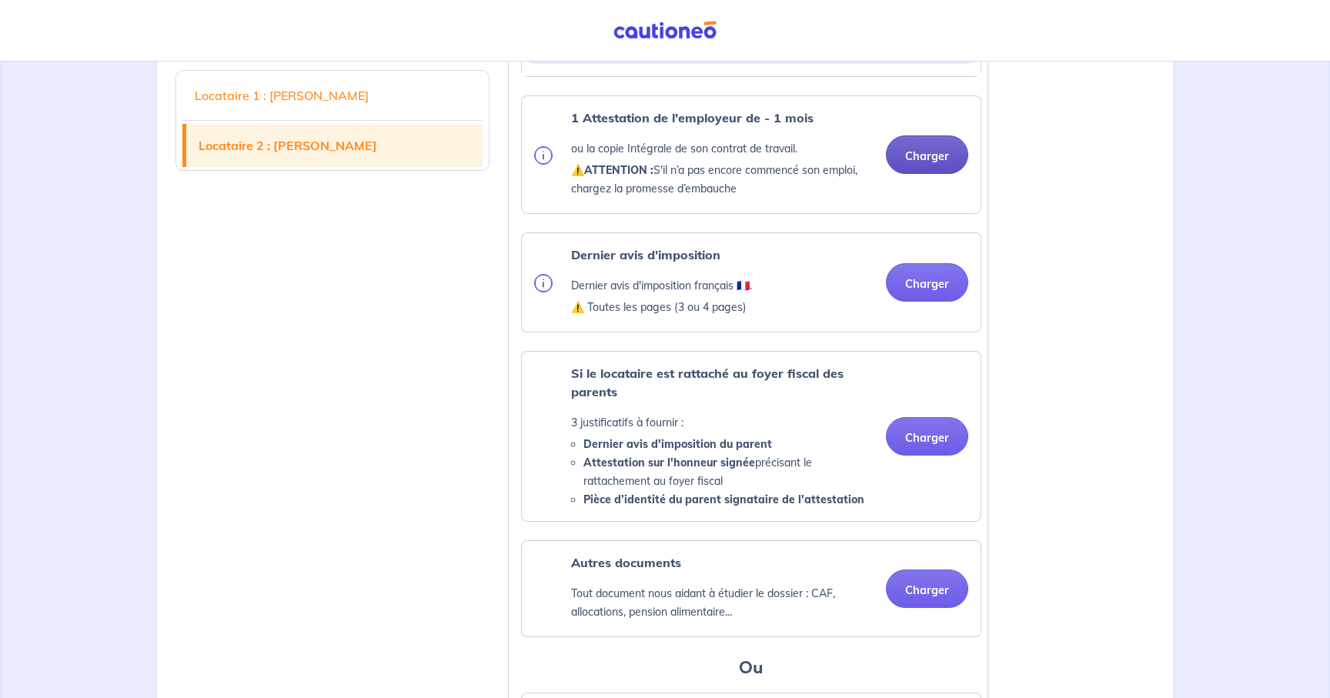
click at [905, 174] on button "Charger" at bounding box center [927, 154] width 82 height 38
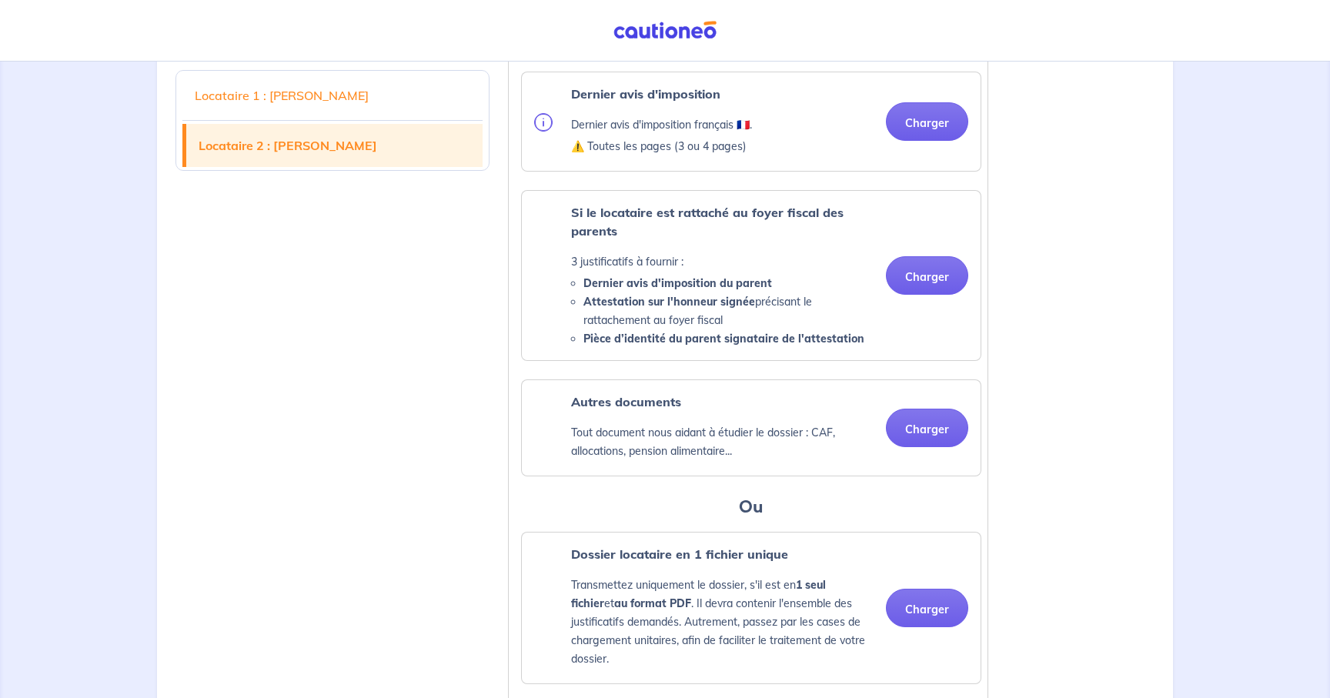
scroll to position [2682, 0]
click at [924, 142] on button "Charger" at bounding box center [927, 122] width 82 height 38
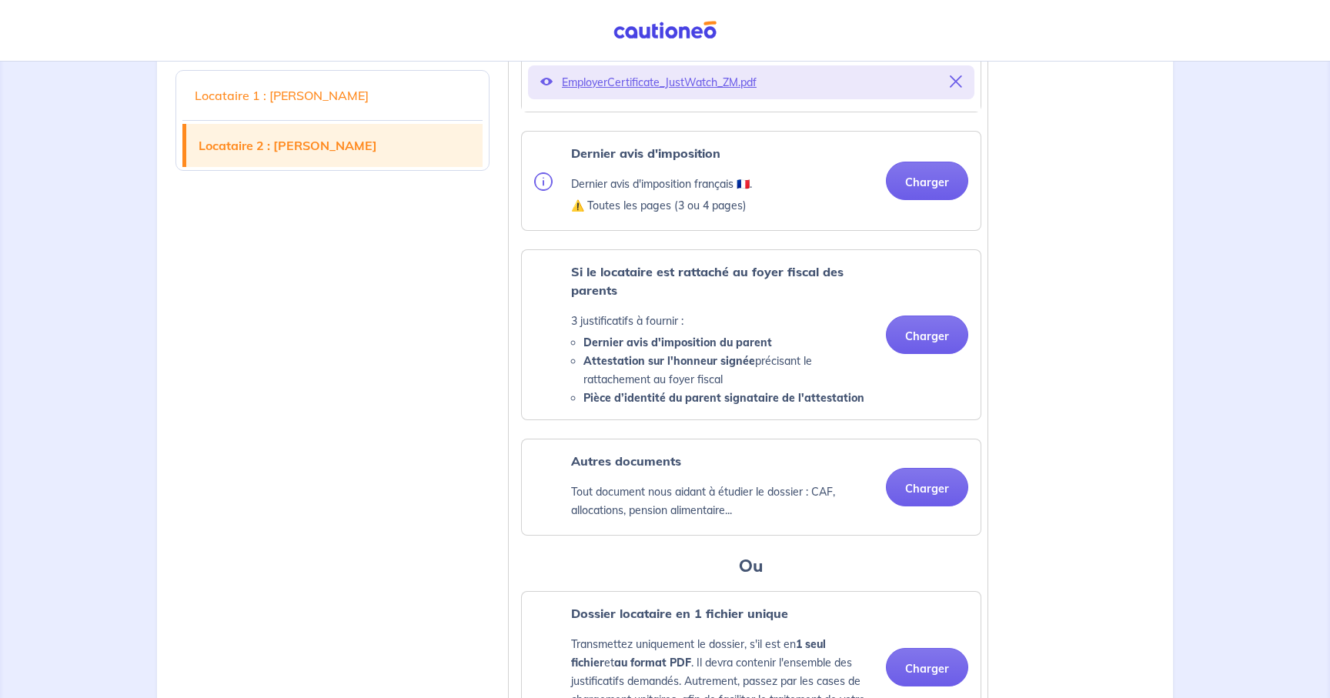
click at [524, 230] on div "Dernier avis d'imposition Dernier avis d'imposition français 🇫🇷. ⚠️ Toutes les …" at bounding box center [751, 181] width 459 height 98
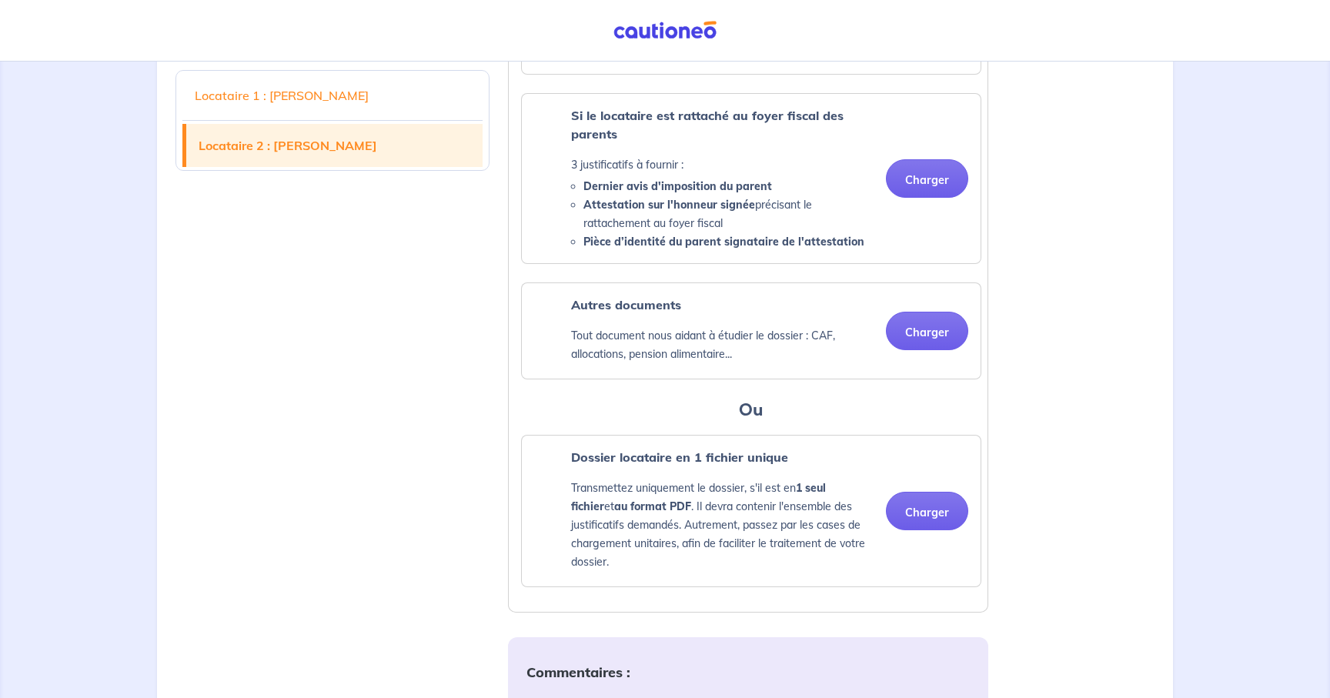
scroll to position [2861, 0]
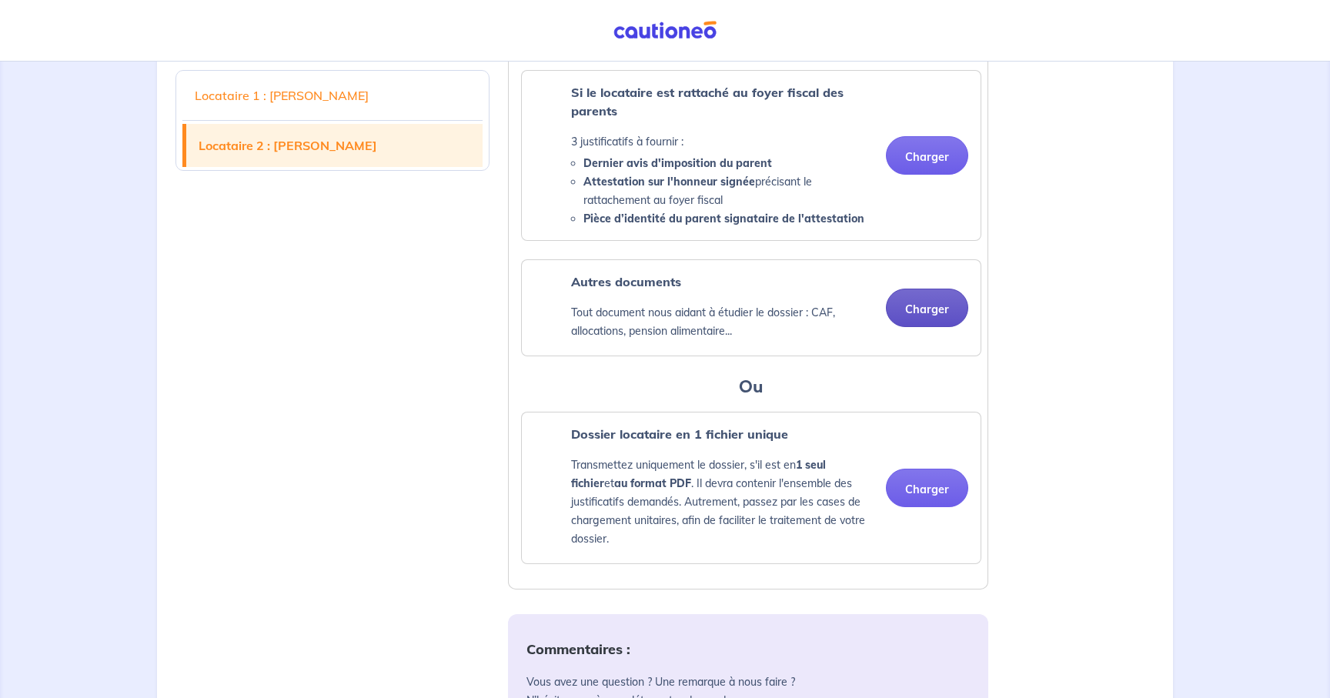
click at [896, 327] on button "Charger" at bounding box center [927, 308] width 82 height 38
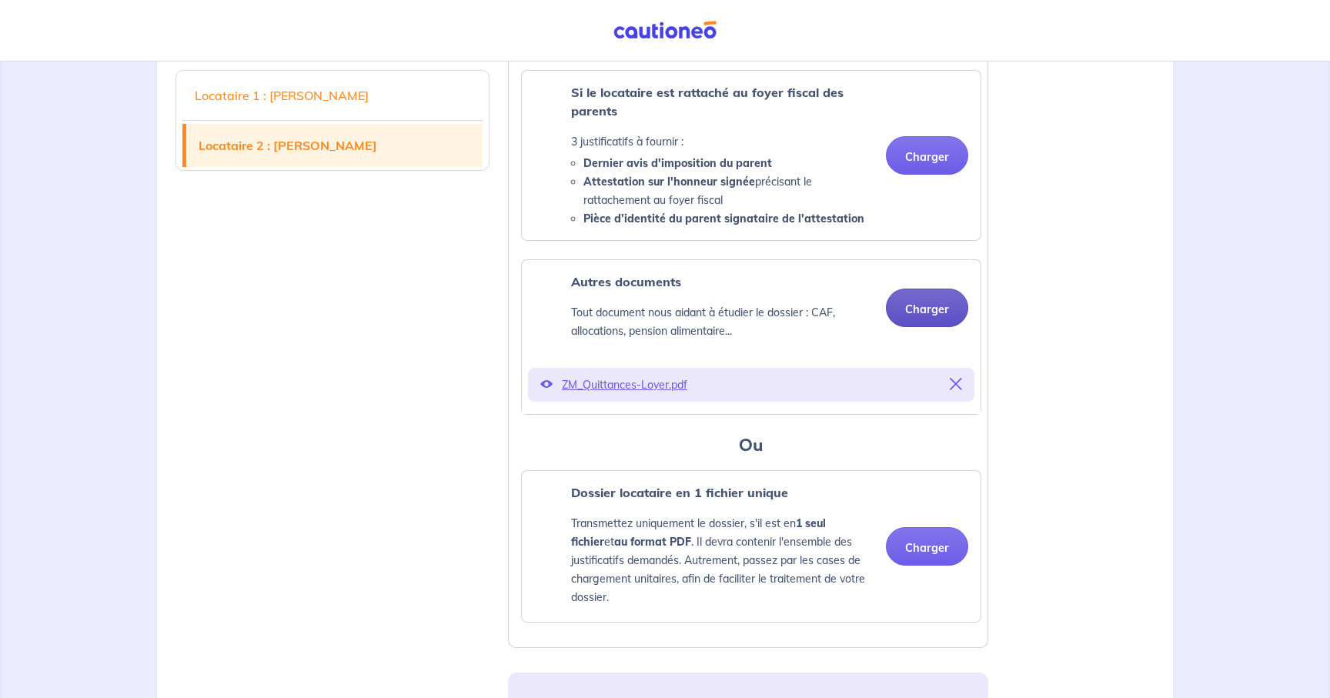
click at [909, 327] on button "Charger" at bounding box center [927, 308] width 82 height 38
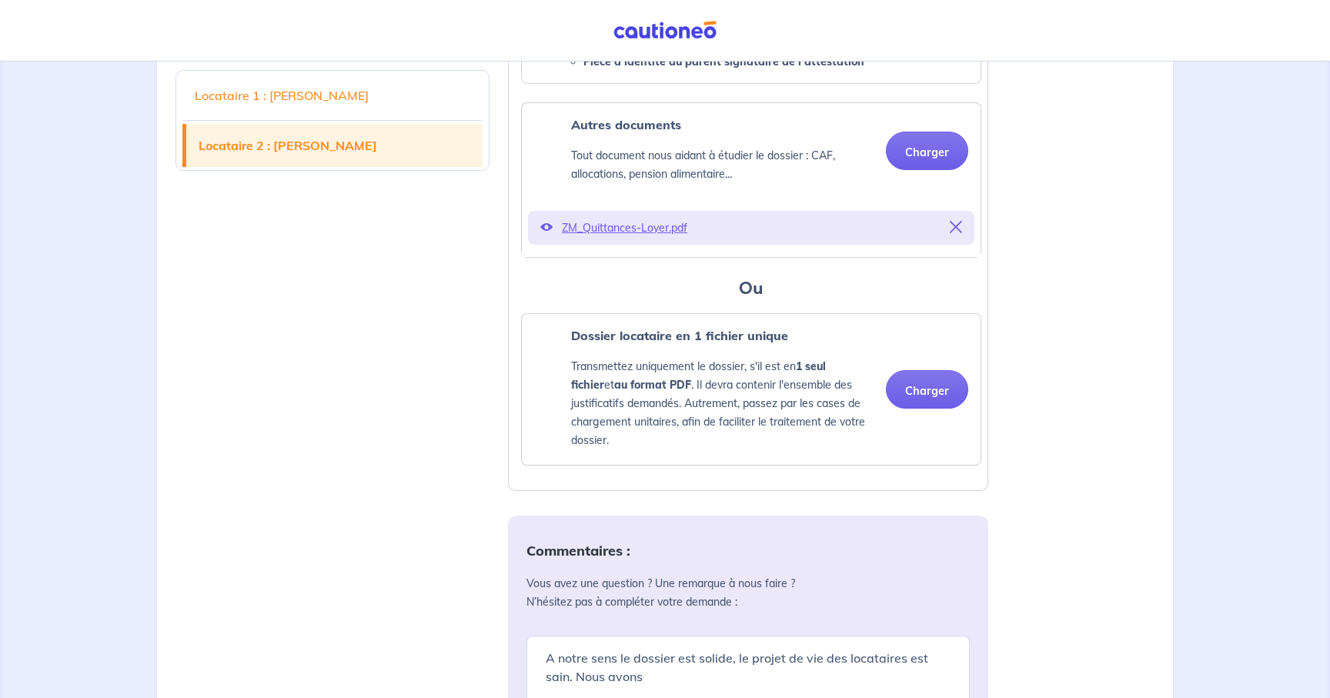
scroll to position [3019, 0]
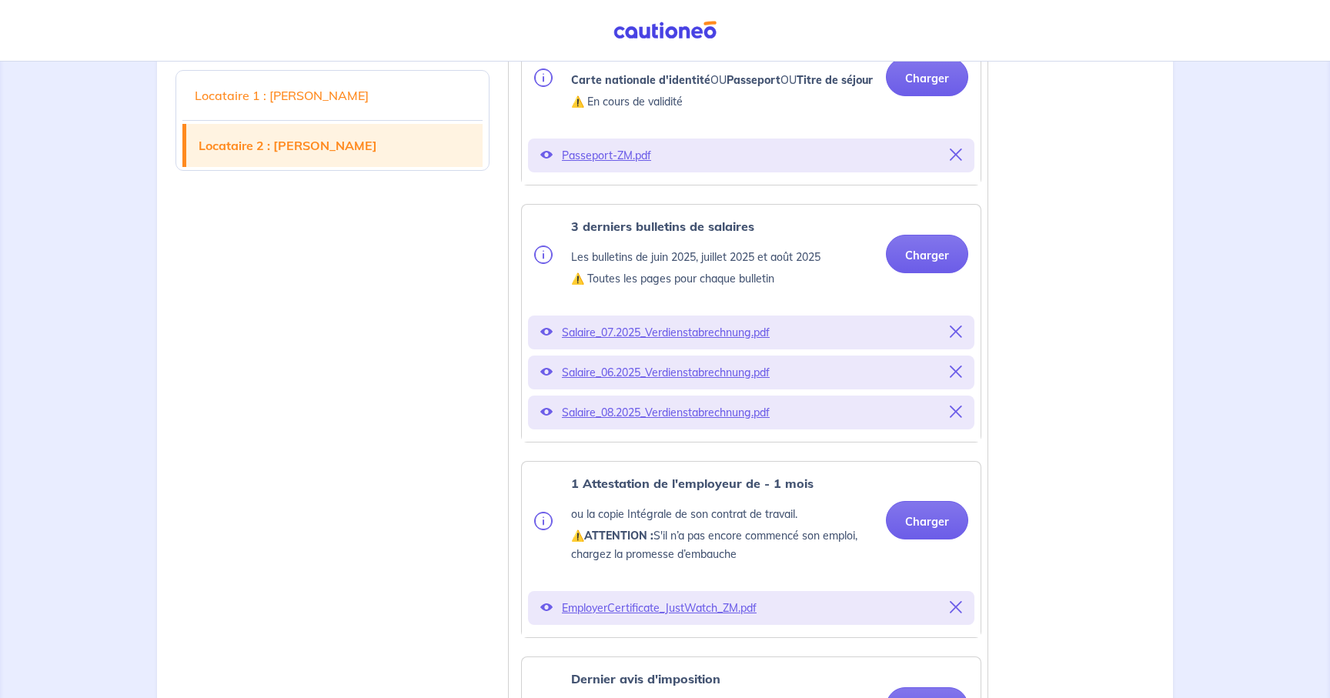
scroll to position [2117, 0]
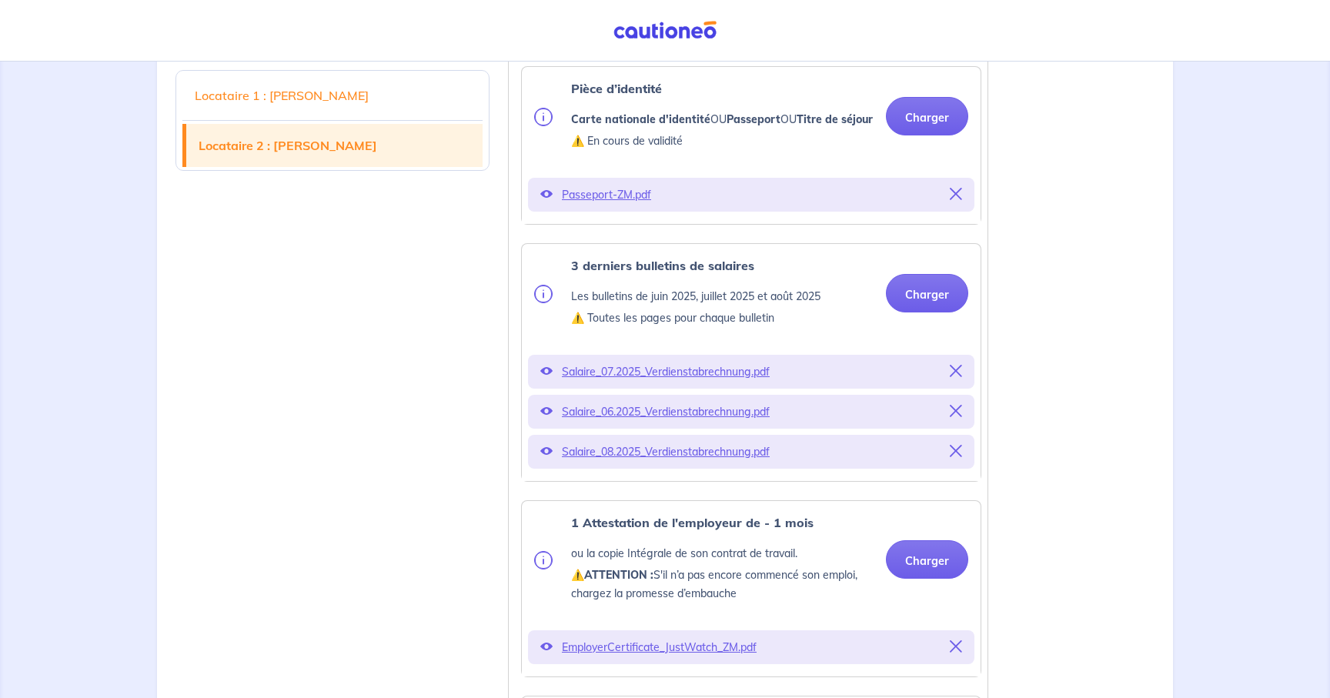
click at [1085, 224] on div "Locataire 1 : [PERSON_NAME] Locataire 2 : [PERSON_NAME] Justificatifs locataire…" at bounding box center [664, 86] width 997 height 3470
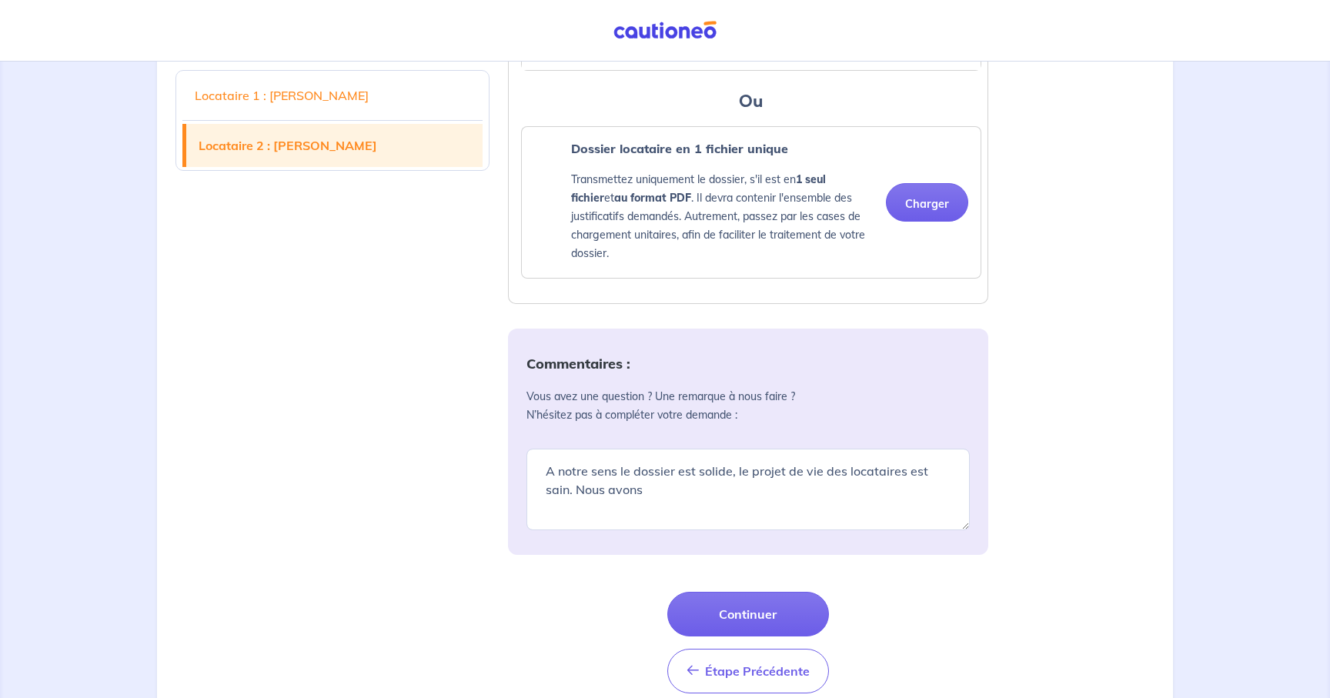
scroll to position [3314, 0]
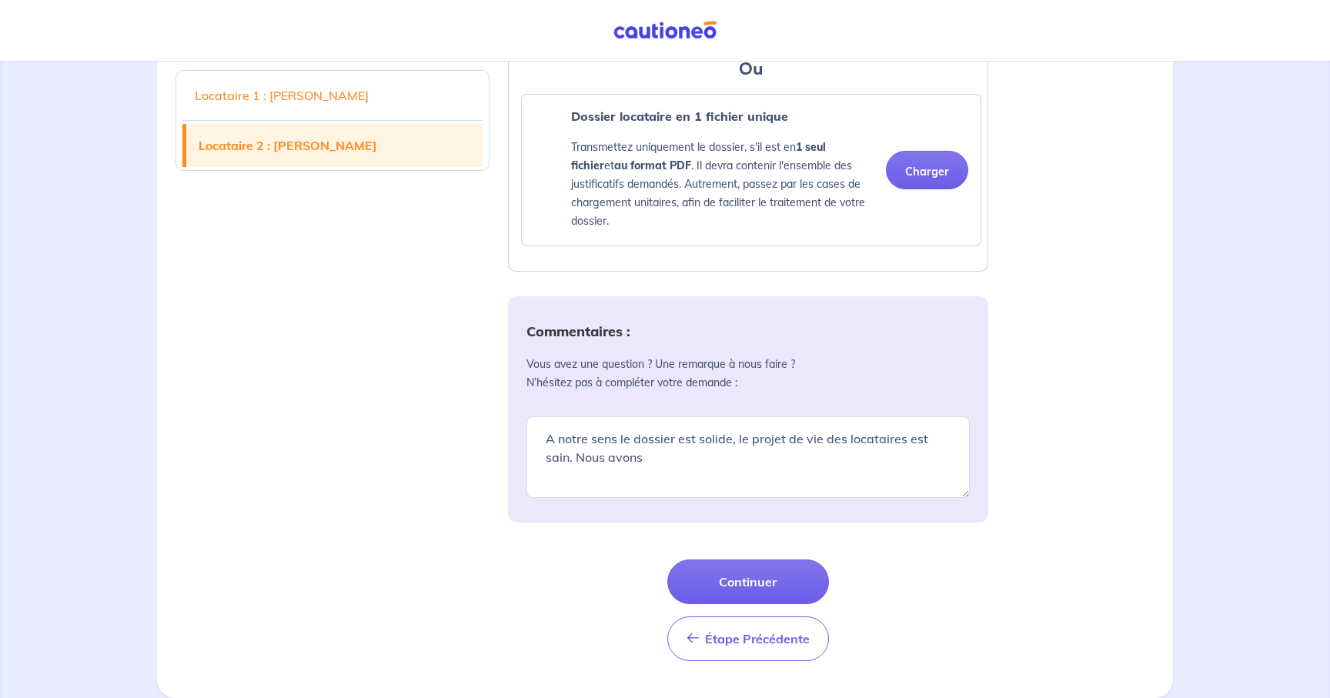
click at [819, 471] on textarea "A notre sens le dossier est solide, le projet de vie des locataires est sain. N…" at bounding box center [747, 457] width 443 height 82
click at [716, 448] on textarea "A notre sens le dossier est solide, le projet de vie des locataires est sain. N…" at bounding box center [747, 457] width 443 height 82
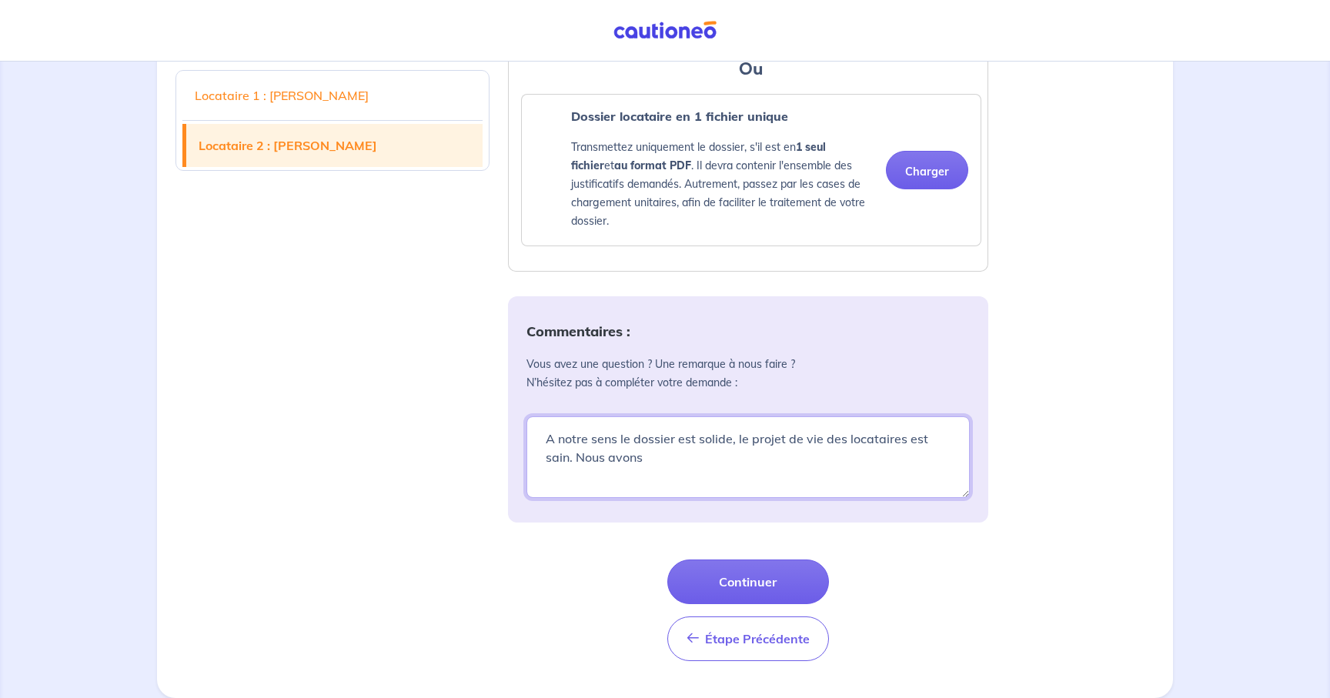
click at [716, 448] on textarea "A notre sens le dossier est solide, le projet de vie des locataires est sain. N…" at bounding box center [747, 457] width 443 height 82
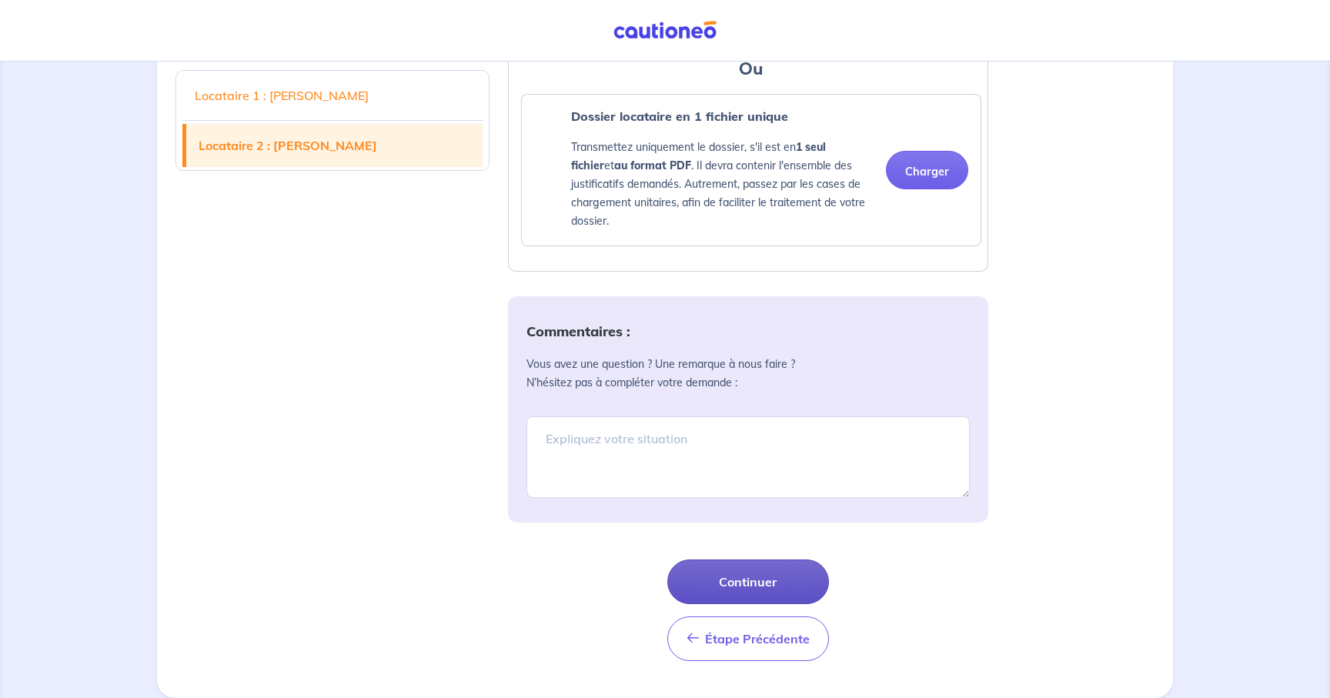
click at [750, 567] on button "Continuer" at bounding box center [748, 581] width 162 height 45
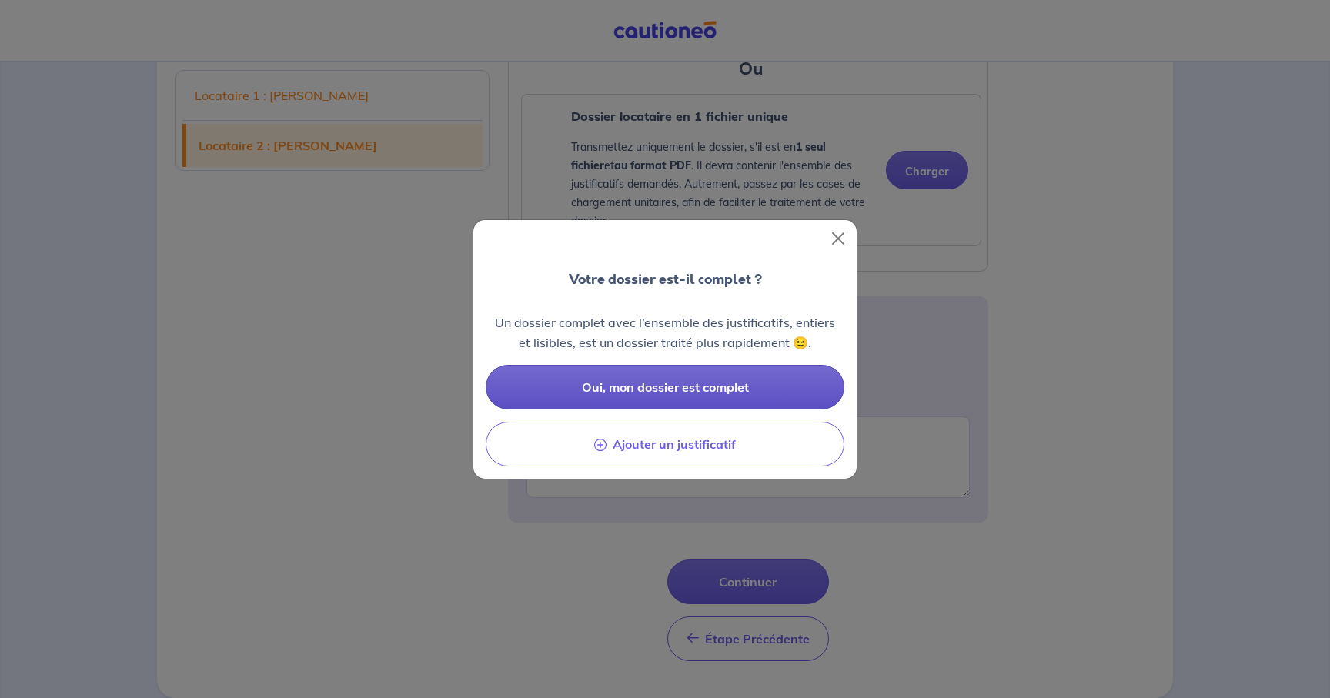
click at [721, 385] on span "Oui, mon dossier est complet" at bounding box center [665, 386] width 167 height 15
